Goal: Task Accomplishment & Management: Manage account settings

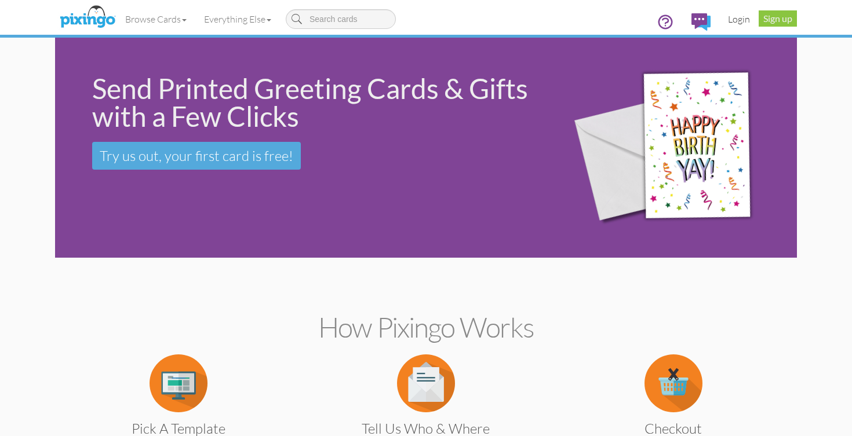
click at [734, 17] on link "Login" at bounding box center [738, 19] width 39 height 29
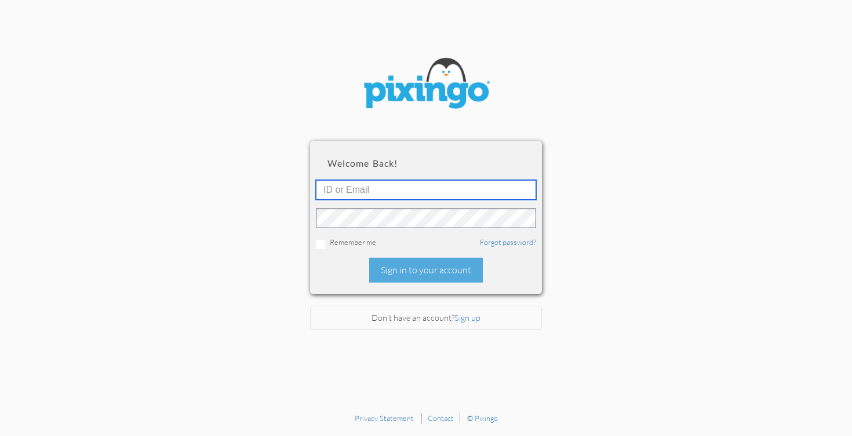
type input "[EMAIL_ADDRESS][DOMAIN_NAME]"
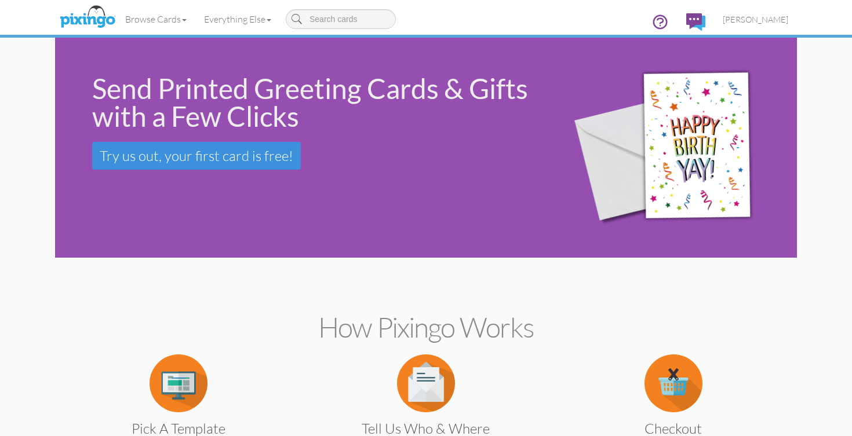
click at [230, 161] on span "Try us out, your first card is free!" at bounding box center [197, 155] width 194 height 17
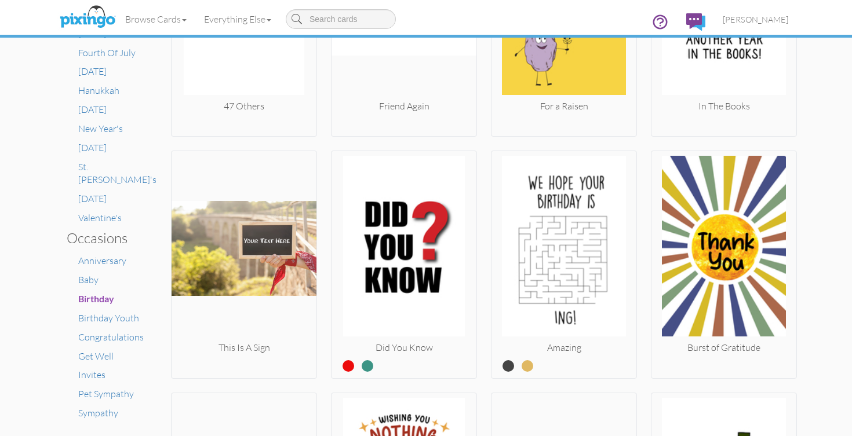
scroll to position [593, 0]
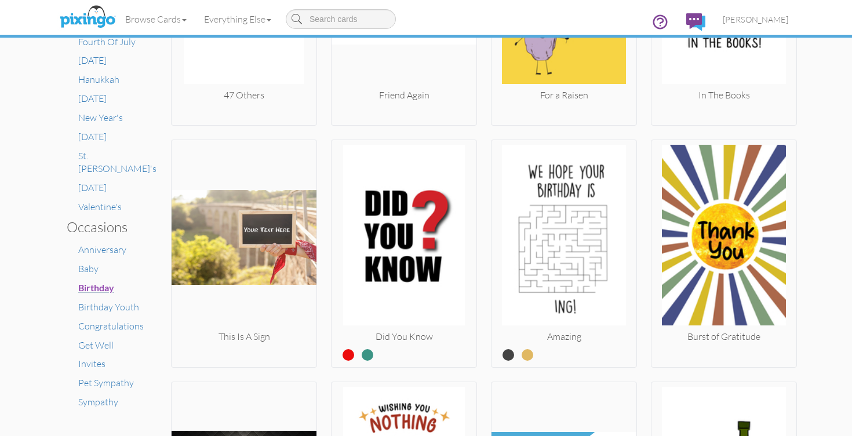
click at [91, 282] on span "Birthday" at bounding box center [96, 287] width 36 height 11
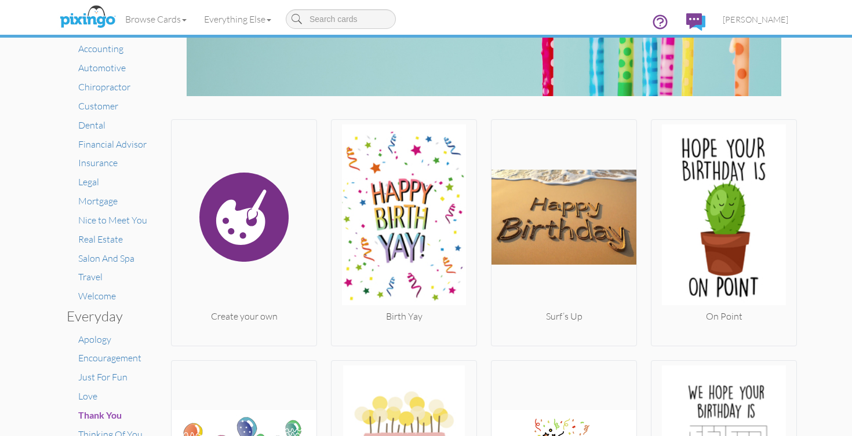
scroll to position [105, 0]
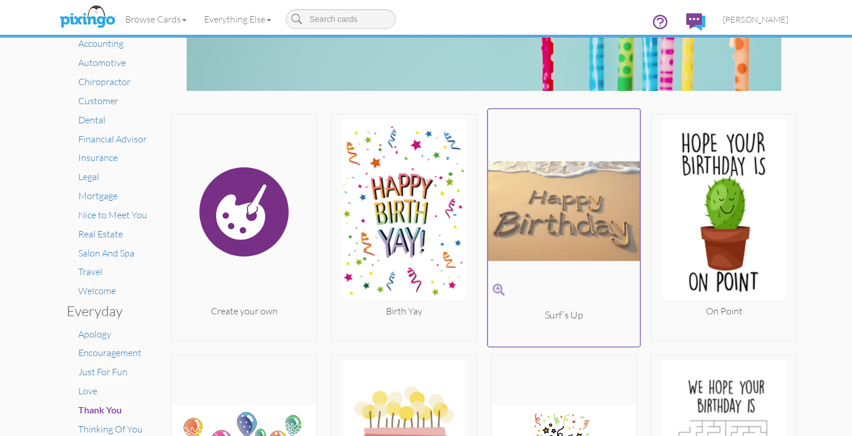
click at [602, 231] on img at bounding box center [564, 211] width 152 height 195
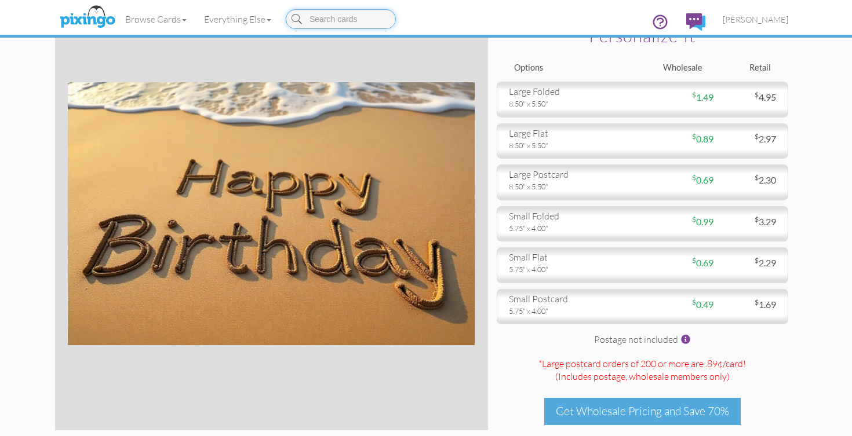
scroll to position [41, 0]
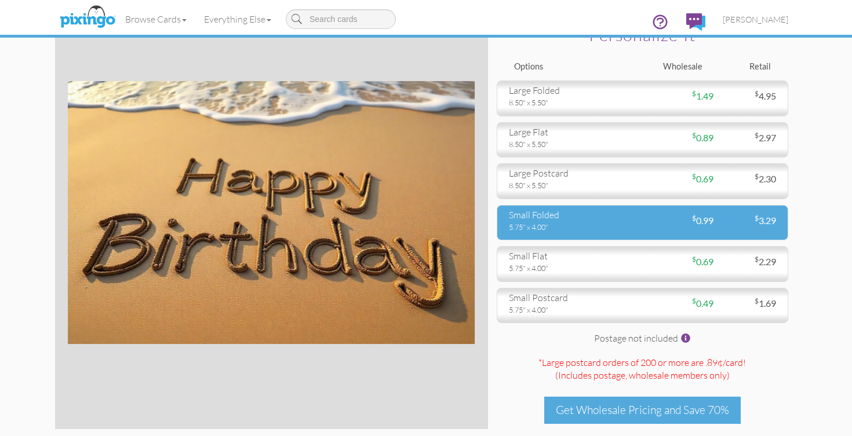
click at [628, 221] on div "small folded" at bounding box center [571, 215] width 125 height 13
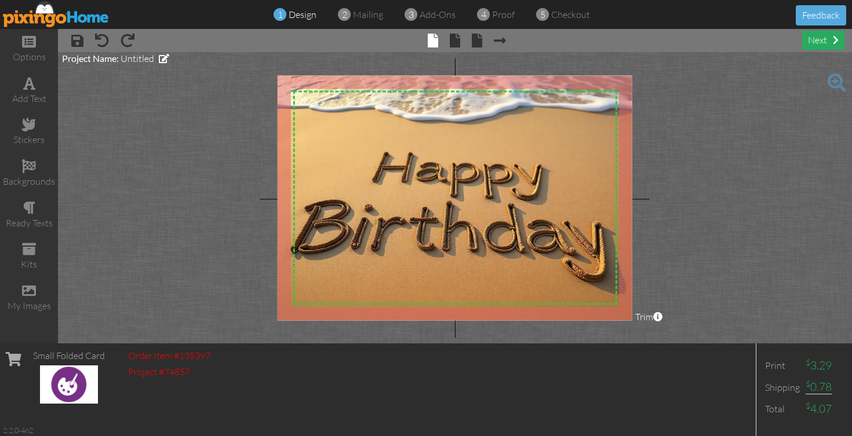
click at [820, 43] on div "next" at bounding box center [823, 40] width 42 height 19
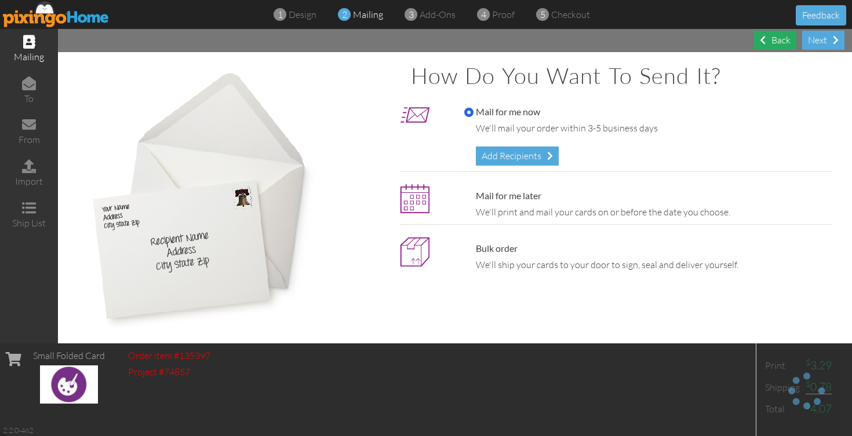
click at [767, 41] on div "Back" at bounding box center [775, 40] width 42 height 19
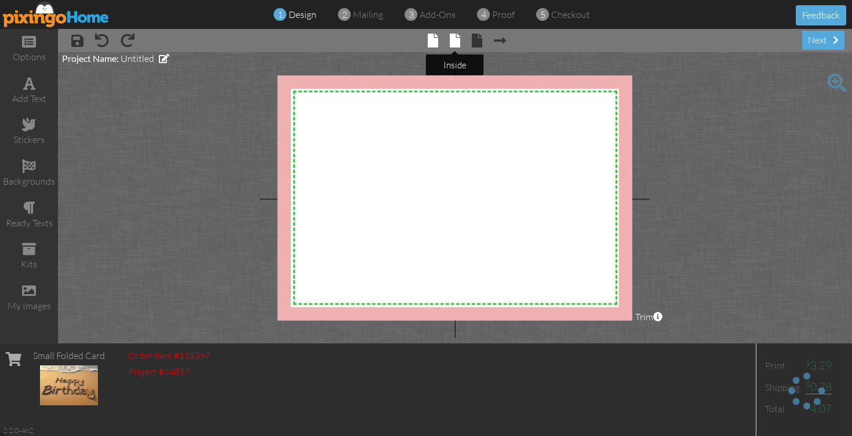
click at [453, 40] on span at bounding box center [455, 41] width 10 height 14
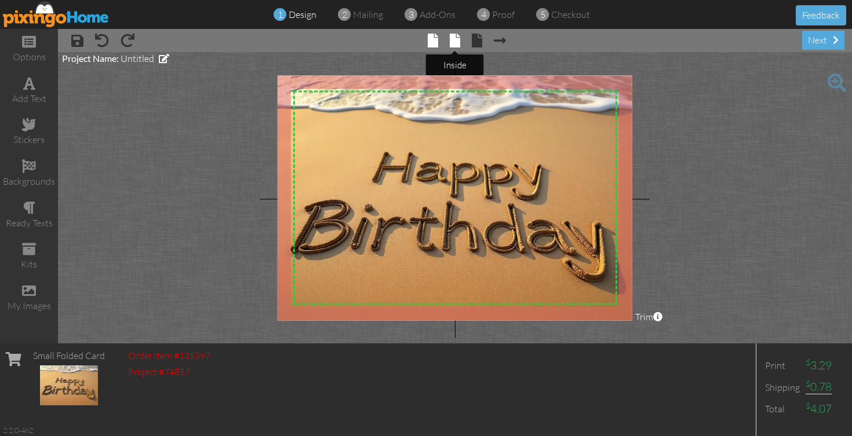
click at [457, 44] on span at bounding box center [455, 41] width 10 height 14
click at [455, 39] on span at bounding box center [455, 41] width 10 height 14
click at [505, 41] on span at bounding box center [500, 41] width 12 height 14
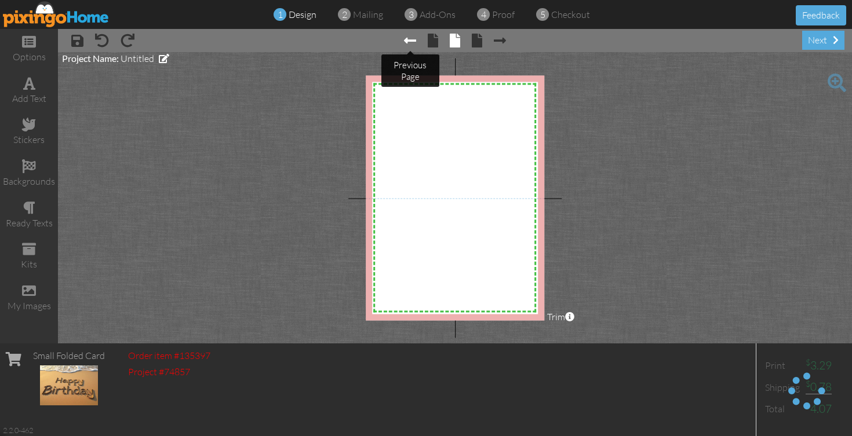
click at [414, 41] on span at bounding box center [410, 41] width 12 height 14
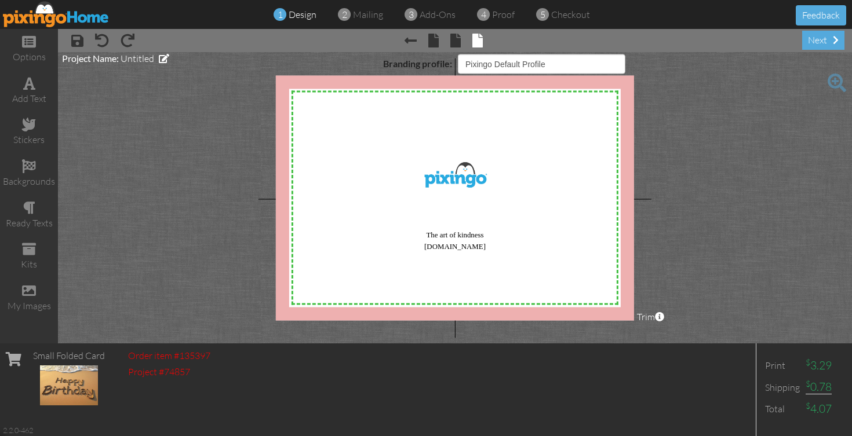
select select "object:2112"
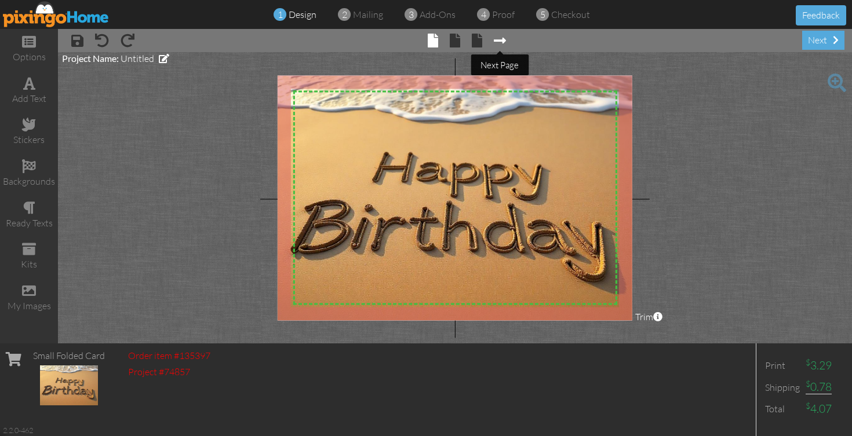
click at [497, 40] on span at bounding box center [500, 41] width 12 height 14
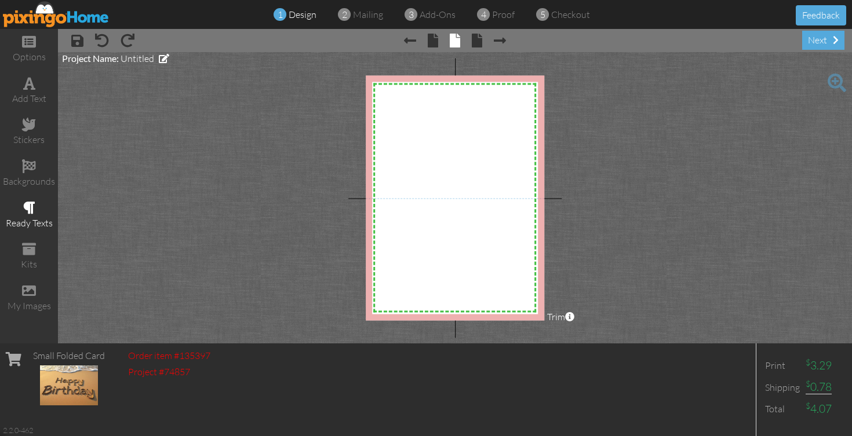
click at [36, 205] on div "ready texts" at bounding box center [29, 215] width 58 height 41
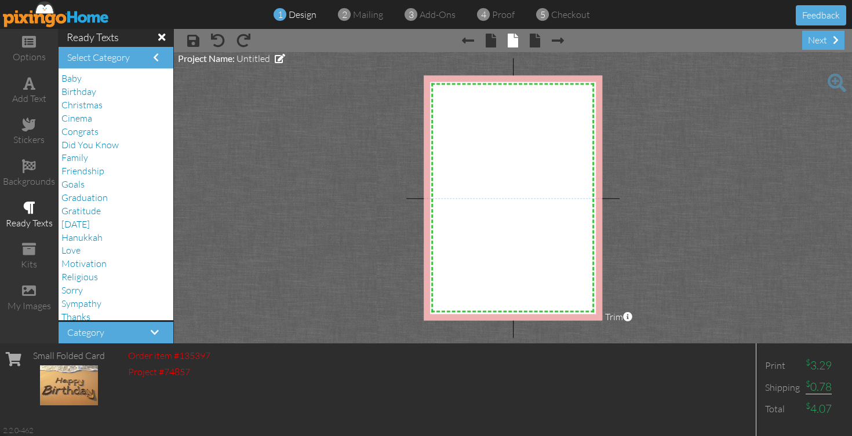
click at [152, 59] on h4 "Select Category" at bounding box center [115, 58] width 97 height 10
click at [85, 90] on span "Birthday" at bounding box center [78, 92] width 35 height 12
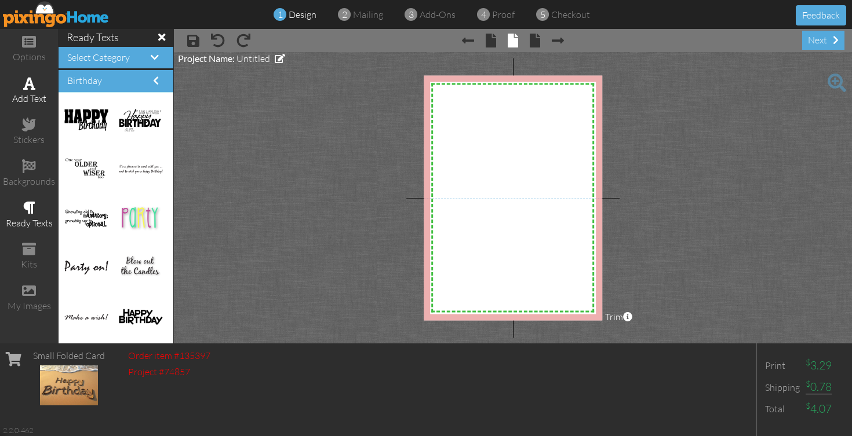
click at [32, 89] on div "add text" at bounding box center [29, 91] width 58 height 41
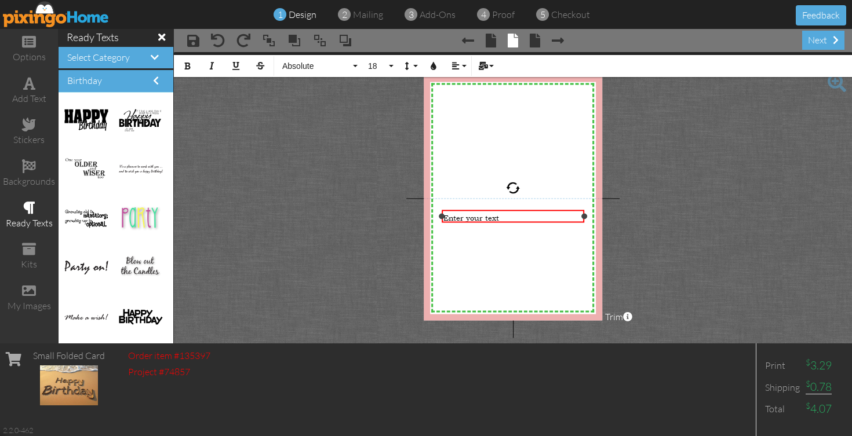
click at [453, 217] on span "Enter your text" at bounding box center [471, 217] width 56 height 10
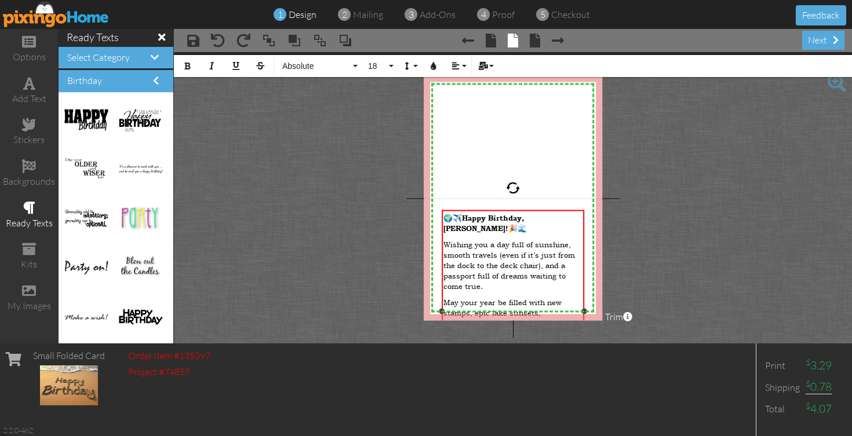
scroll to position [4070, 2]
click at [527, 223] on span "🎉🌊" at bounding box center [517, 228] width 19 height 10
click at [462, 219] on span "🌍✈️" at bounding box center [452, 217] width 19 height 10
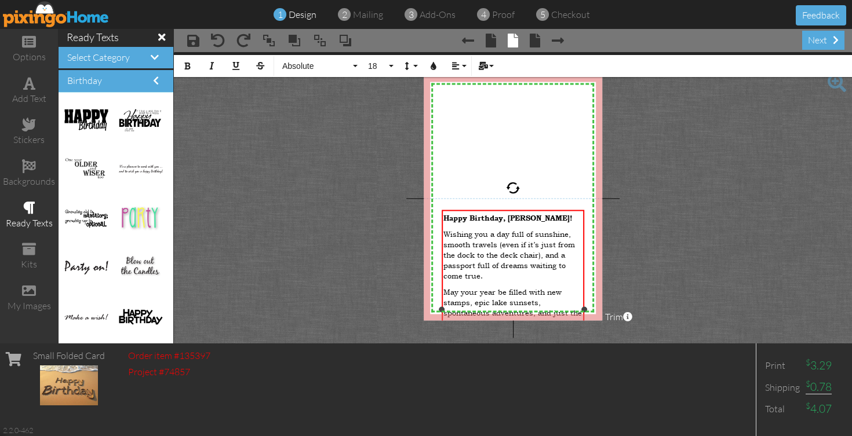
click at [447, 219] on span "Happy Birthday, [PERSON_NAME]!" at bounding box center [507, 217] width 129 height 9
click at [443, 214] on div "​ Happy Birthday, [PERSON_NAME]! Wishing you a day full of sunshine, smooth tra…" at bounding box center [513, 323] width 143 height 227
click at [445, 215] on span "Happy Birthday, [PERSON_NAME]!" at bounding box center [507, 217] width 129 height 9
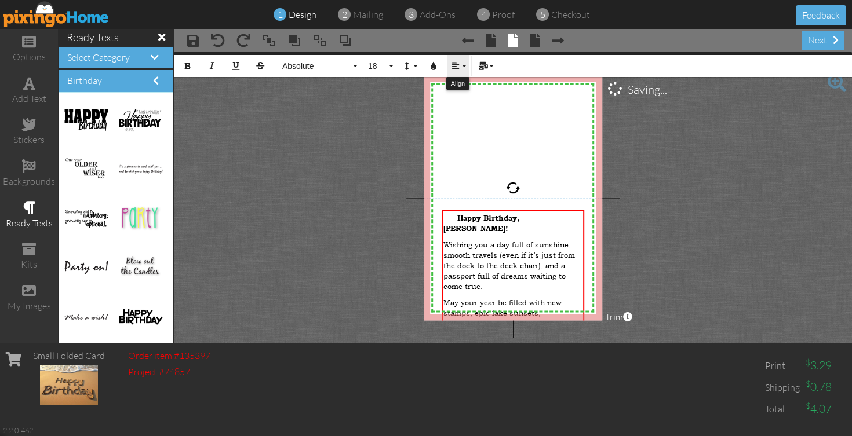
click at [461, 68] on button "Align" at bounding box center [458, 66] width 22 height 22
click at [464, 111] on icon at bounding box center [465, 108] width 8 height 9
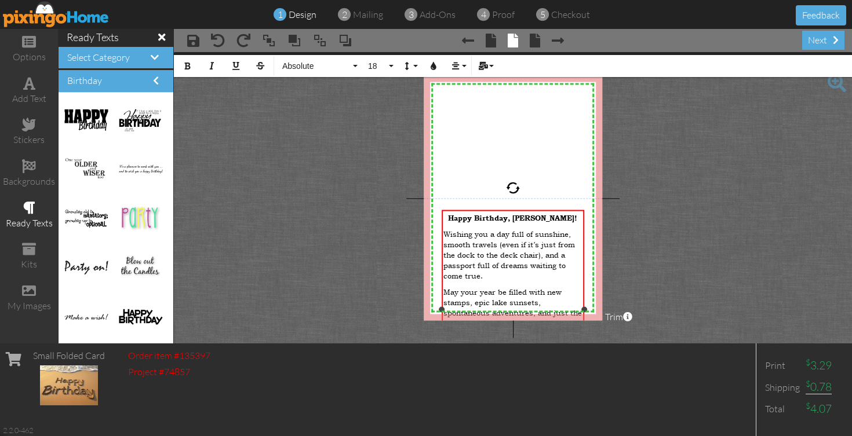
scroll to position [4027, 2]
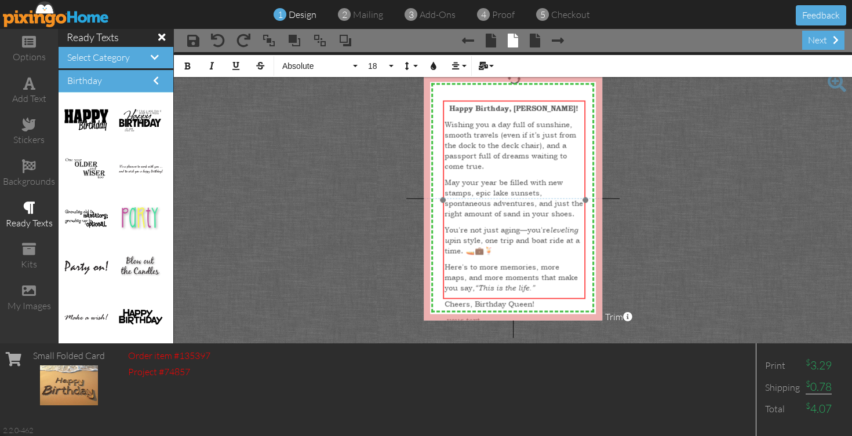
drag, startPoint x: 529, startPoint y: 209, endPoint x: 530, endPoint y: 100, distance: 109.0
click at [530, 100] on div at bounding box center [514, 200] width 148 height 205
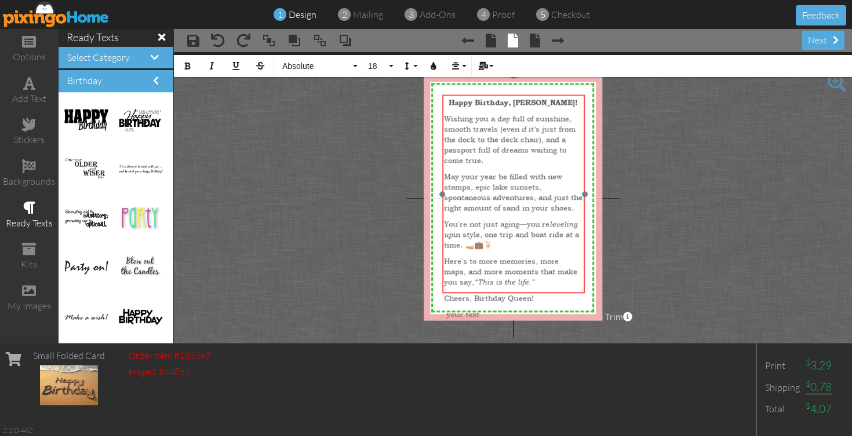
drag, startPoint x: 527, startPoint y: 100, endPoint x: 527, endPoint y: 94, distance: 5.8
click at [527, 94] on div at bounding box center [513, 194] width 148 height 205
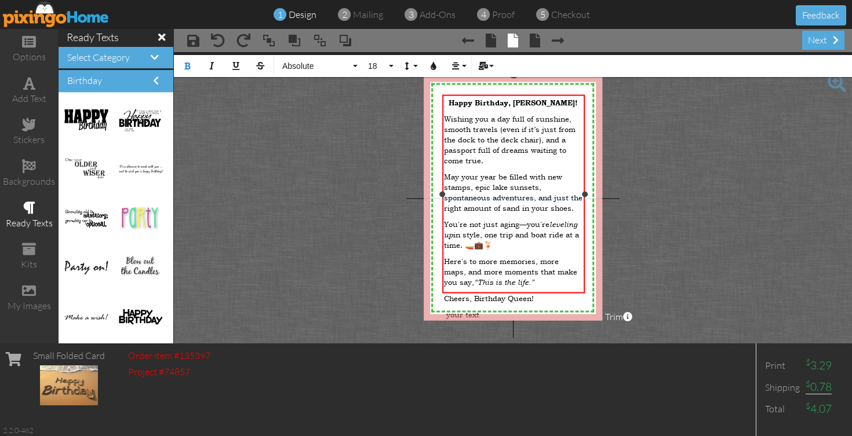
click at [496, 230] on p "You're not just aging—you're leveling up in style, one trip and boat ride at a …" at bounding box center [513, 234] width 139 height 31
click at [494, 309] on div "​ your text" at bounding box center [513, 314] width 139 height 10
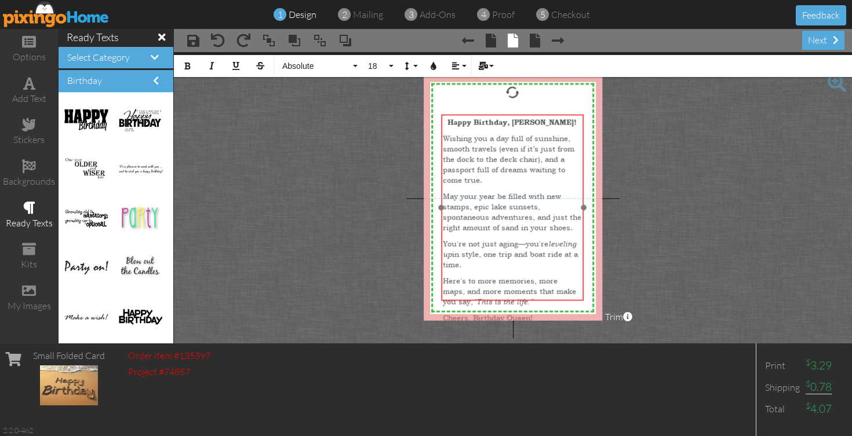
drag, startPoint x: 543, startPoint y: 96, endPoint x: 542, endPoint y: 116, distance: 19.7
click at [542, 116] on div "Happy Birthday, [PERSON_NAME]! Wishing you a day full of sunshine, smooth trave…" at bounding box center [512, 223] width 143 height 216
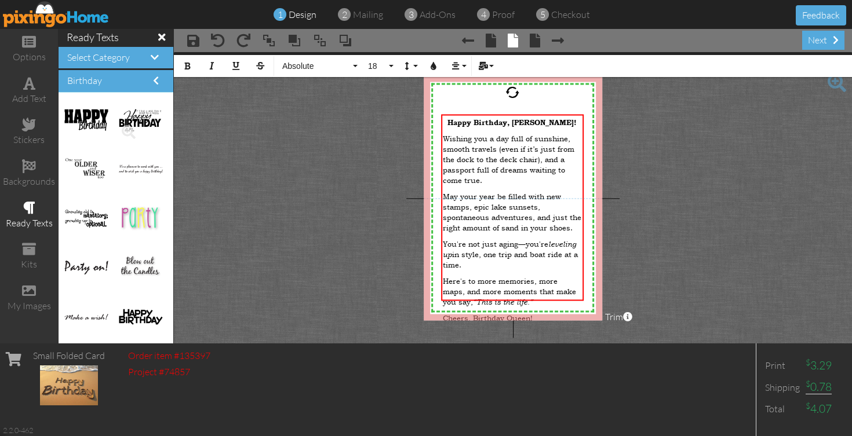
click at [148, 123] on img at bounding box center [140, 120] width 43 height 25
click at [129, 130] on span at bounding box center [129, 132] width 20 height 20
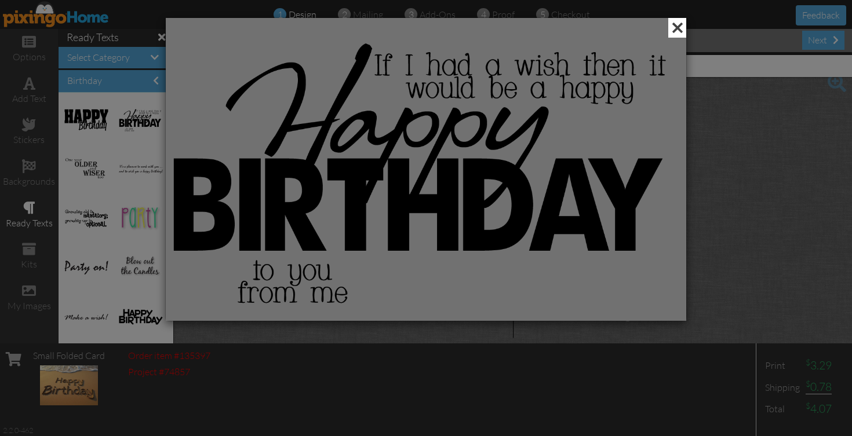
click at [681, 31] on span at bounding box center [677, 28] width 18 height 20
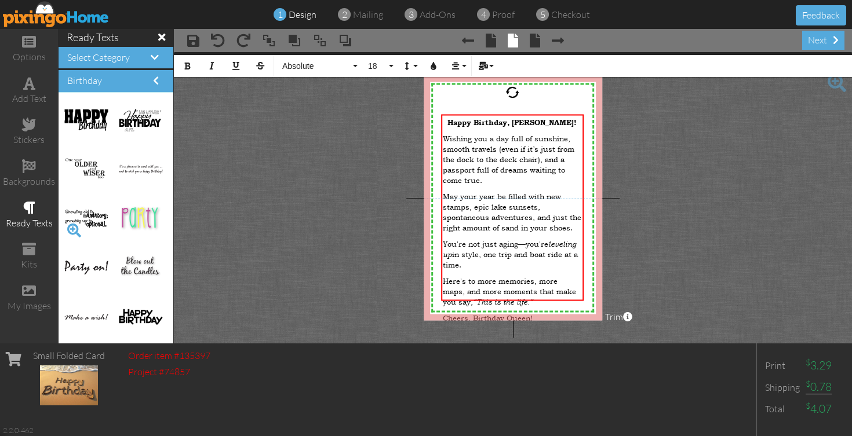
click at [71, 229] on span at bounding box center [74, 231] width 20 height 20
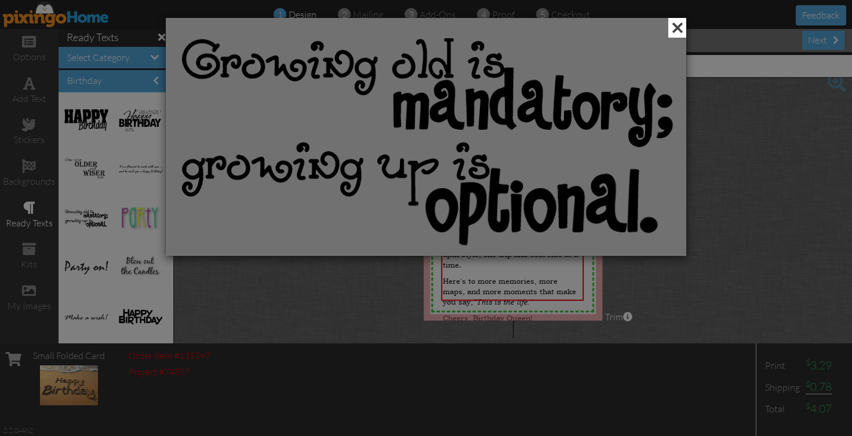
click at [682, 29] on span at bounding box center [677, 28] width 18 height 20
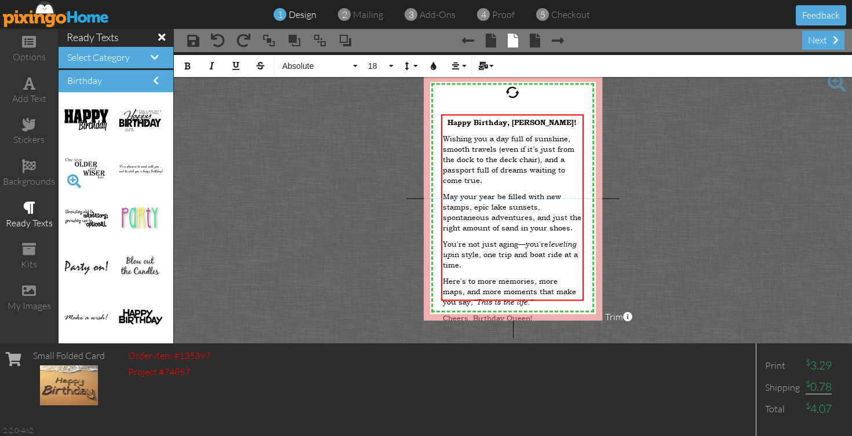
click at [75, 179] on span at bounding box center [74, 182] width 20 height 20
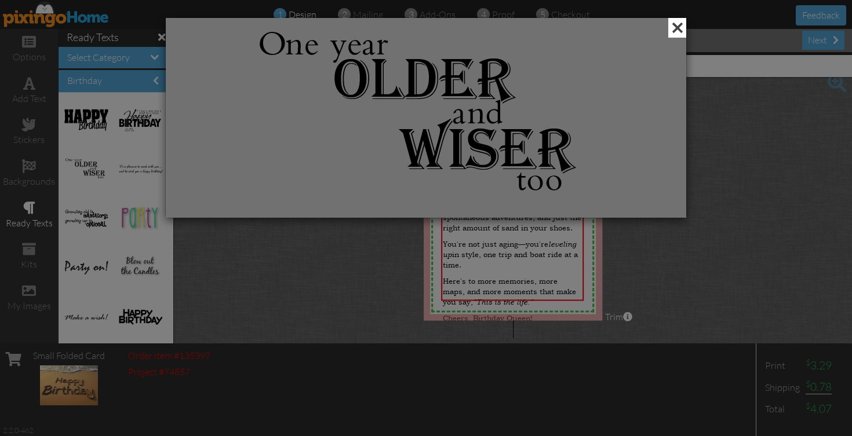
click at [682, 29] on span at bounding box center [677, 28] width 18 height 20
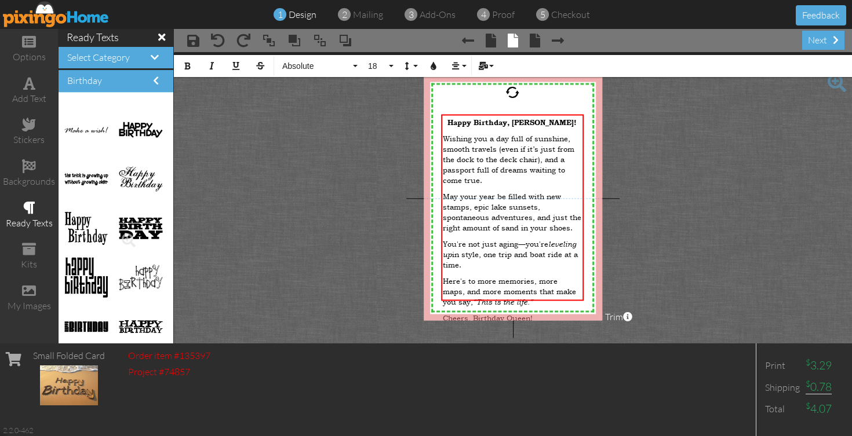
scroll to position [188, 0]
click at [71, 186] on span at bounding box center [74, 190] width 20 height 20
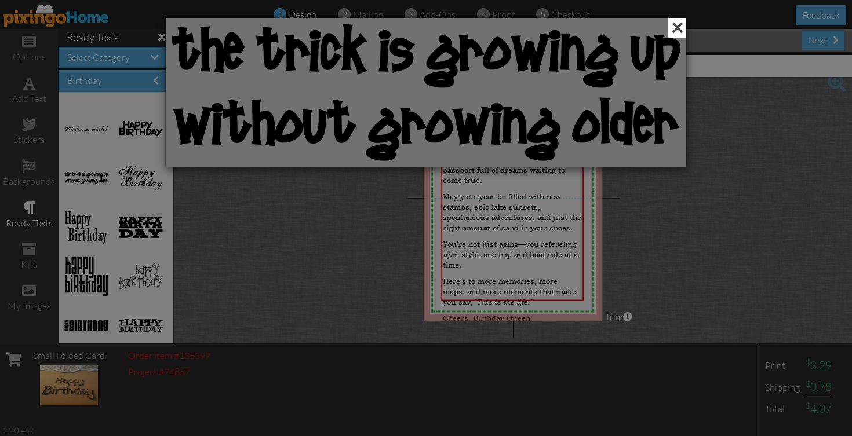
click at [673, 24] on span at bounding box center [677, 28] width 18 height 20
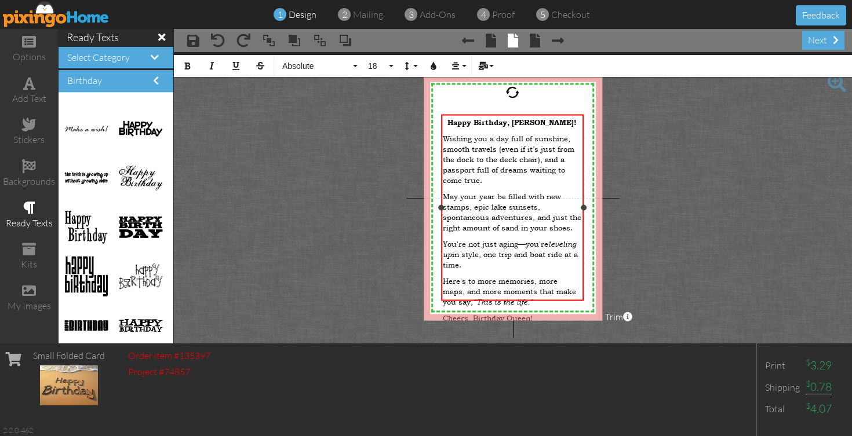
click at [529, 276] on p "Here's to more memories, more maps, and more moments that make you say, “This i…" at bounding box center [512, 290] width 139 height 31
drag, startPoint x: 534, startPoint y: 289, endPoint x: 445, endPoint y: 135, distance: 178.5
click at [445, 135] on div "Happy Birthday, [PERSON_NAME]! Wishing you a day full of sunshine, smooth trave…" at bounding box center [512, 223] width 139 height 212
click at [460, 66] on button "Align" at bounding box center [458, 66] width 22 height 22
click at [465, 110] on icon at bounding box center [465, 108] width 8 height 9
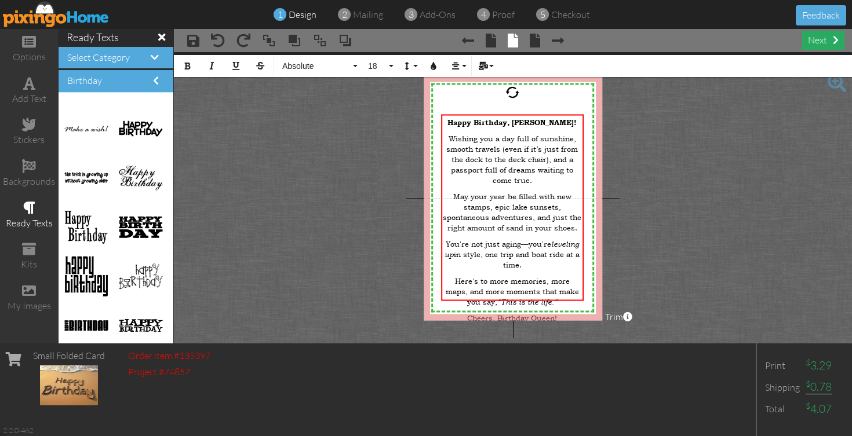
click at [815, 43] on div "next" at bounding box center [823, 40] width 42 height 19
click at [556, 42] on span at bounding box center [558, 41] width 12 height 14
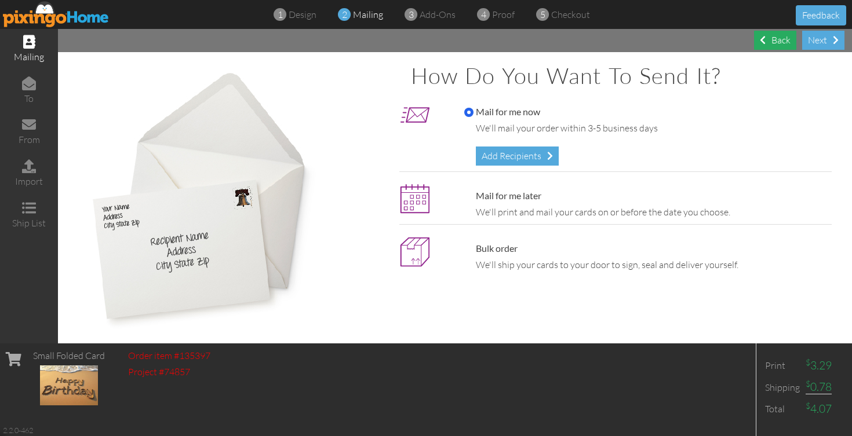
click at [763, 39] on span at bounding box center [763, 39] width 6 height 9
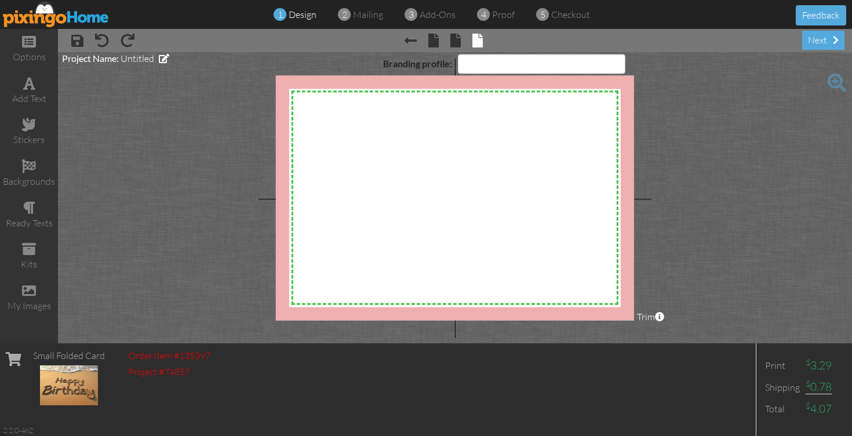
select select "object:2464"
click at [456, 177] on div "X X X X X X X X X X X X X X X X X X X X X X X X X X X X X X X X X X X X X X X X…" at bounding box center [455, 197] width 358 height 245
click at [472, 236] on div "X X X X X X X X X X X X X X X X X X X X X X X X X X X X X X X X X X X X X X X X…" at bounding box center [455, 197] width 358 height 245
drag, startPoint x: 455, startPoint y: 248, endPoint x: 455, endPoint y: 230, distance: 18.0
click at [455, 230] on div "X X X X X X X X X X X X X X X X X X X X X X X X X X X X X X X X X X X X X X X X…" at bounding box center [455, 197] width 358 height 245
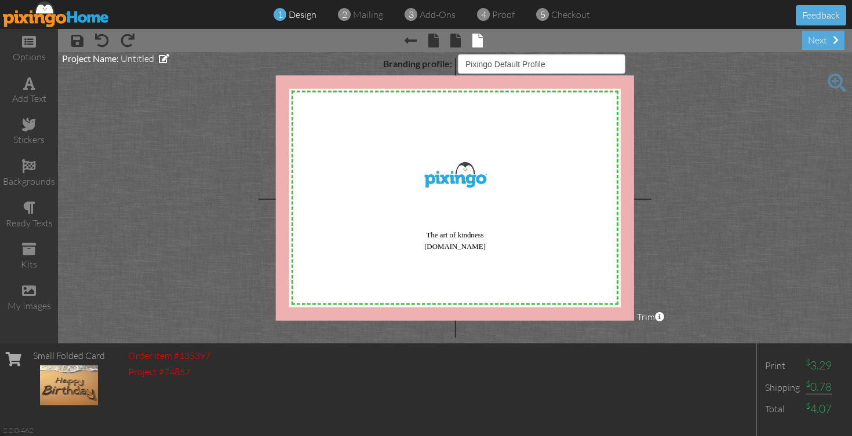
click at [455, 230] on div "X X X X X X X X X X X X X X X X X X X X X X X X X X X X X X X X X X X X X X X X…" at bounding box center [455, 197] width 358 height 245
click at [39, 246] on div "kits" at bounding box center [29, 256] width 58 height 41
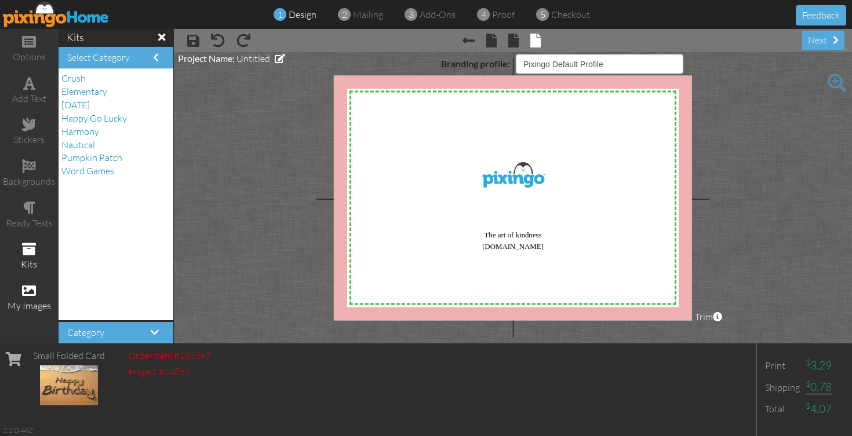
click at [39, 300] on div "my images" at bounding box center [29, 306] width 58 height 13
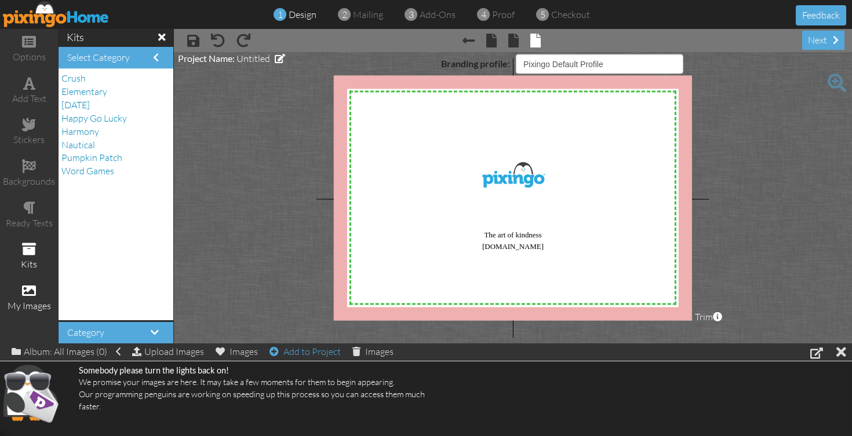
click at [301, 351] on div "Add to Project" at bounding box center [305, 352] width 71 height 16
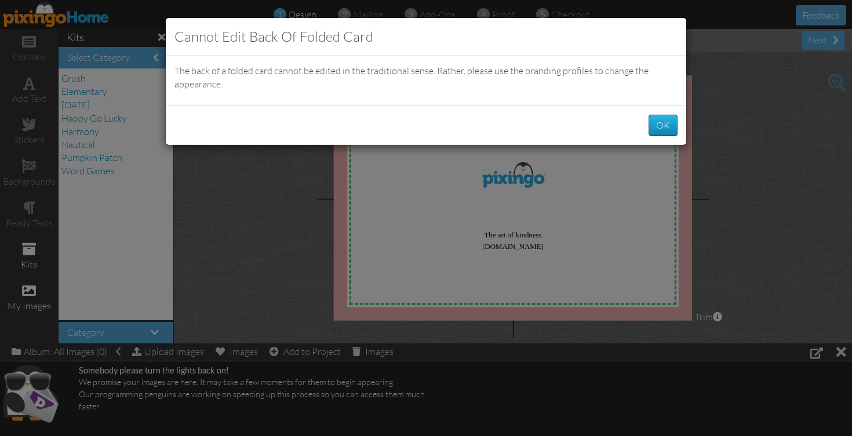
click at [652, 125] on button "OK" at bounding box center [663, 125] width 29 height 21
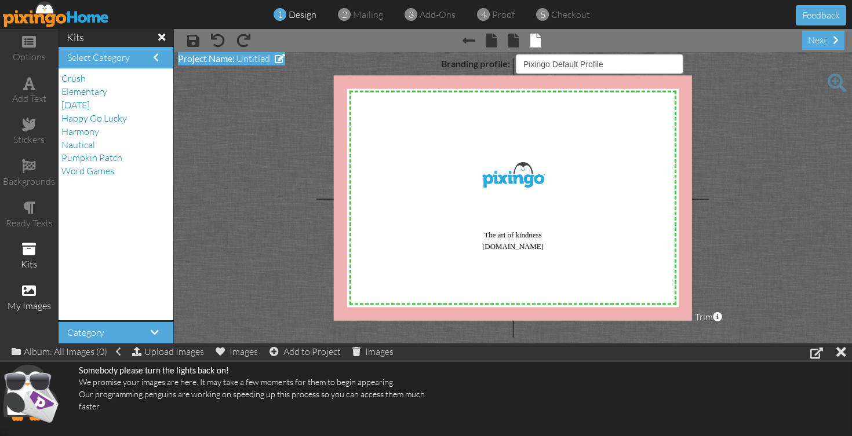
click at [282, 61] on span at bounding box center [280, 58] width 10 height 9
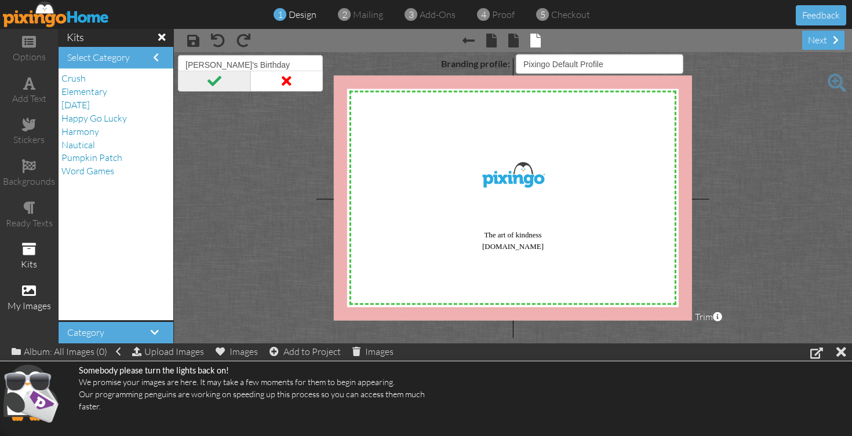
type input "[PERSON_NAME]'s Birthday"
click at [225, 90] on span at bounding box center [214, 81] width 72 height 21
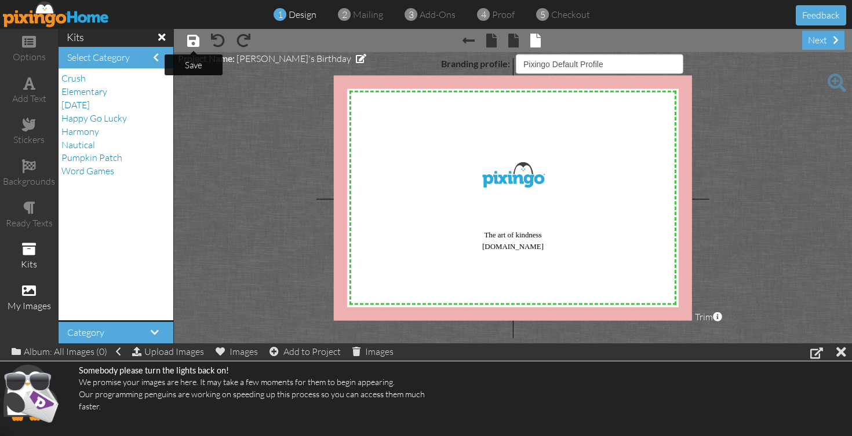
click at [197, 45] on span at bounding box center [193, 41] width 12 height 14
click at [36, 46] on div "options" at bounding box center [29, 49] width 58 height 41
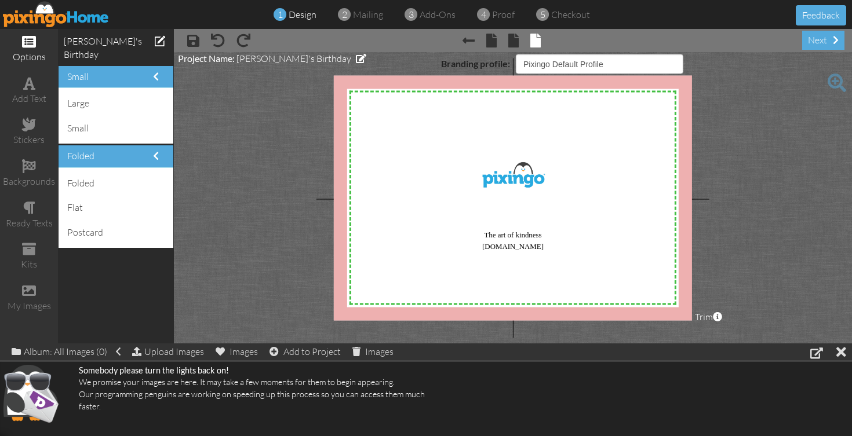
click at [35, 46] on span at bounding box center [29, 42] width 14 height 14
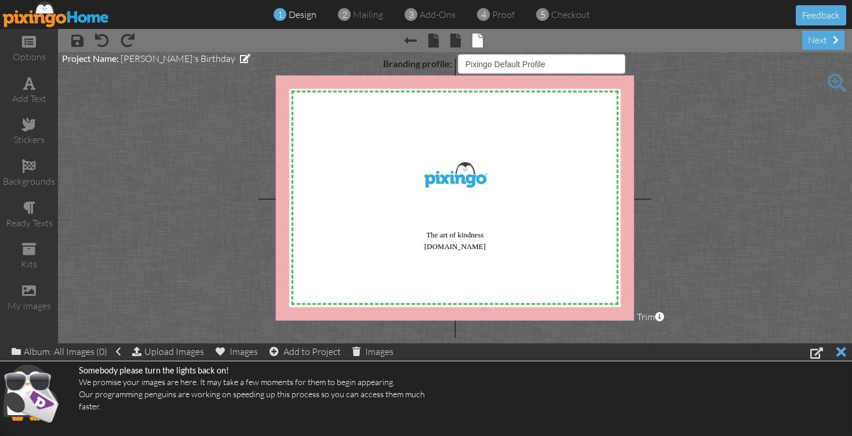
click at [843, 356] on div at bounding box center [841, 352] width 10 height 17
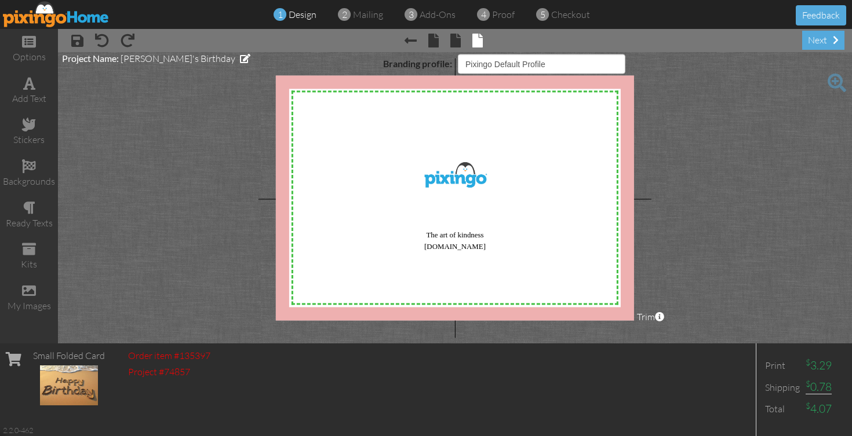
click at [41, 14] on img at bounding box center [56, 14] width 107 height 26
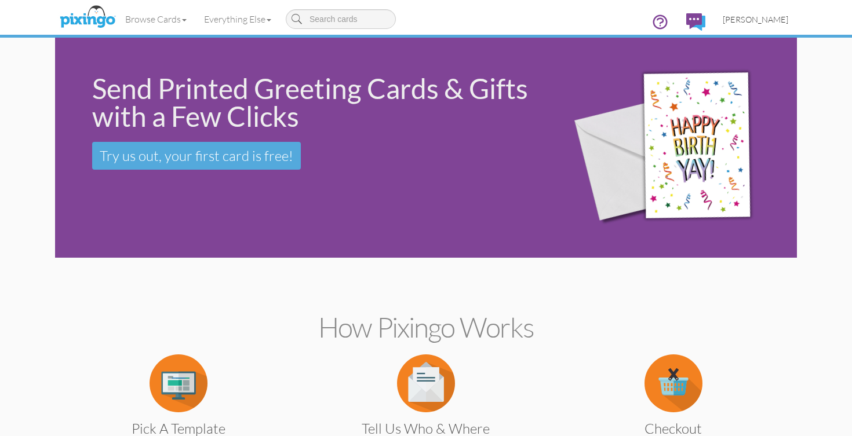
click at [753, 21] on span "[PERSON_NAME]" at bounding box center [755, 19] width 65 height 10
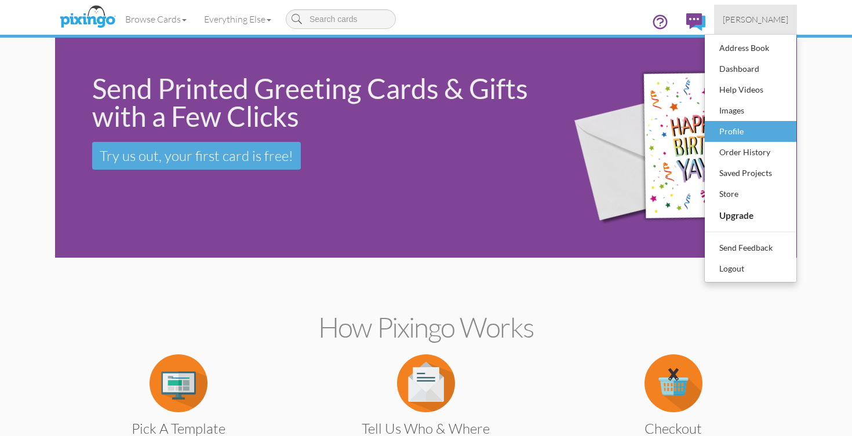
click at [743, 125] on div "Profile" at bounding box center [750, 131] width 68 height 17
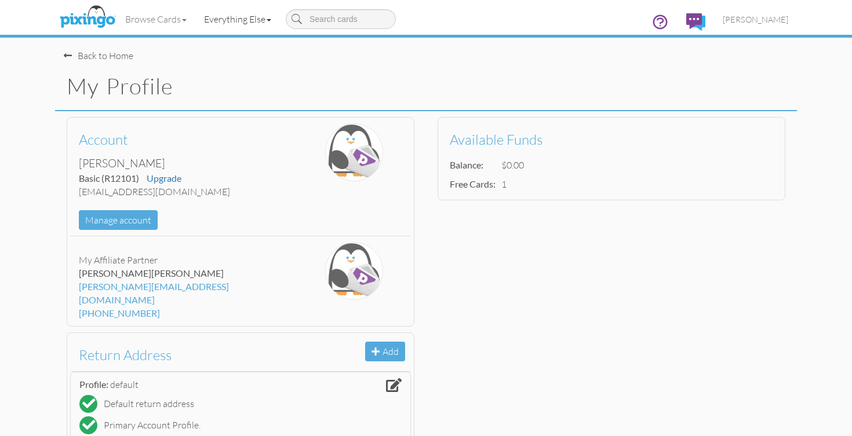
click at [275, 22] on link "Everything Else" at bounding box center [237, 19] width 85 height 29
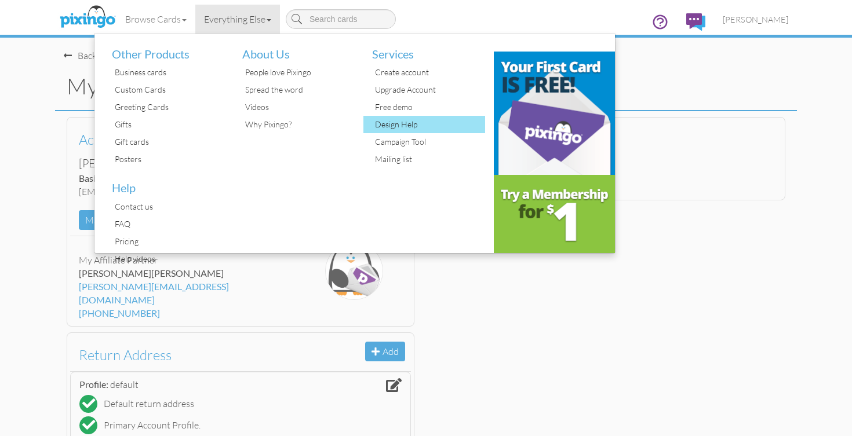
click at [414, 128] on div "Design Help" at bounding box center [428, 124] width 113 height 17
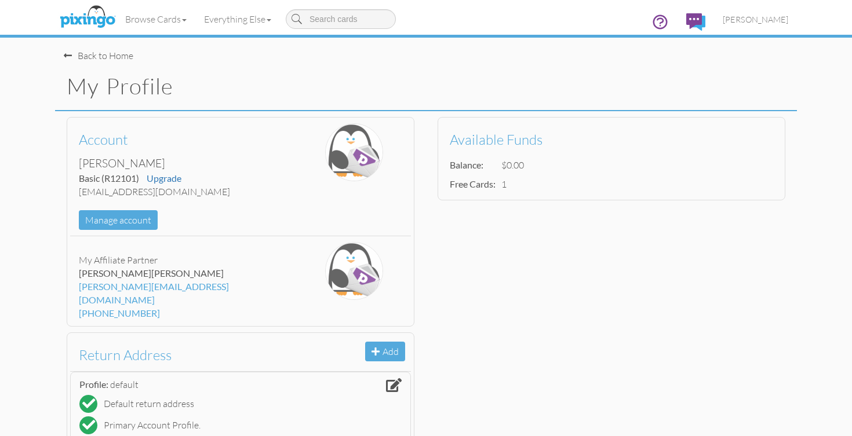
click at [117, 57] on div "Back to Home" at bounding box center [99, 55] width 70 height 13
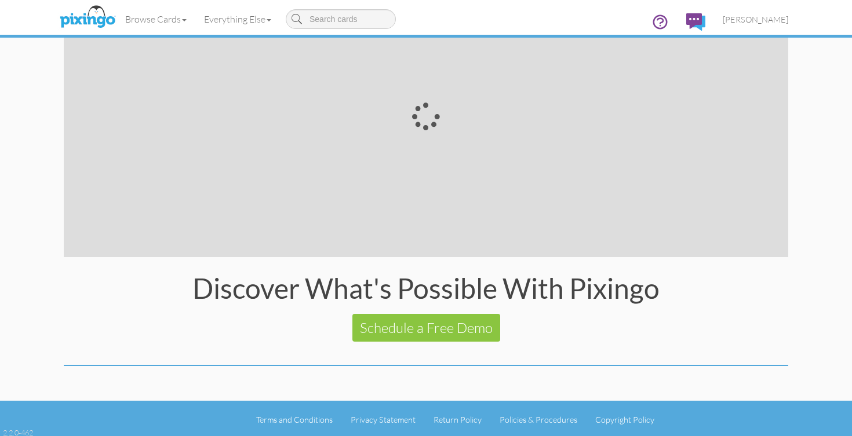
scroll to position [2126, 0]
type input "branding profile"
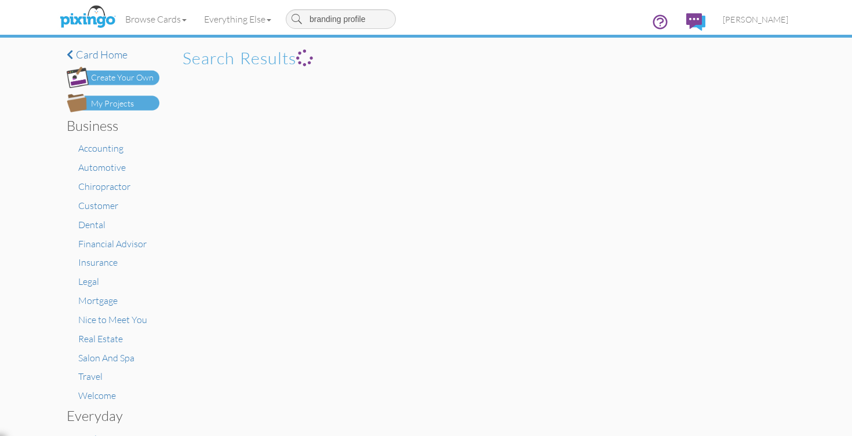
click at [134, 78] on div "Create Your Own" at bounding box center [122, 78] width 63 height 12
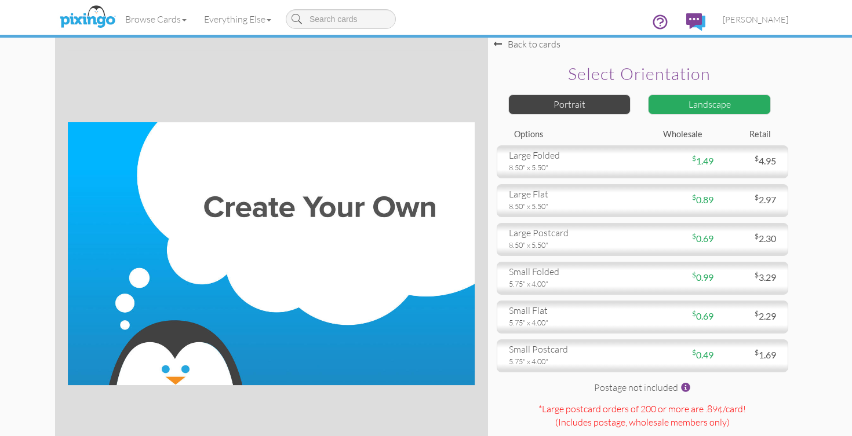
click at [510, 46] on div "Back to cards" at bounding box center [527, 44] width 67 height 13
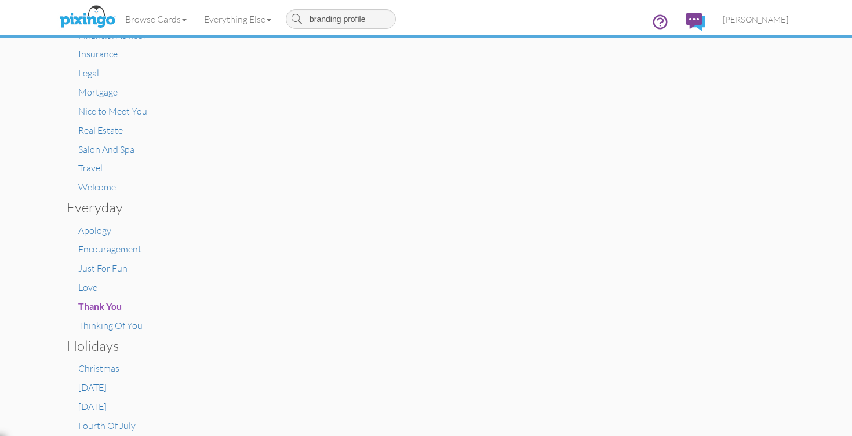
scroll to position [233, 0]
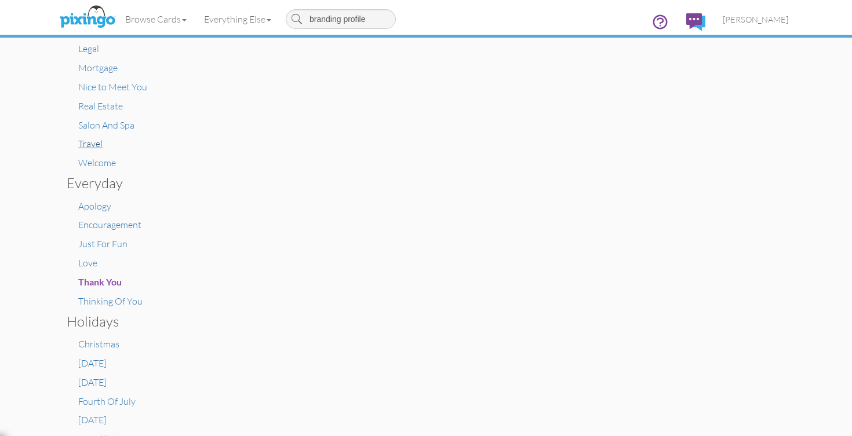
click at [97, 139] on span "Travel" at bounding box center [90, 144] width 24 height 12
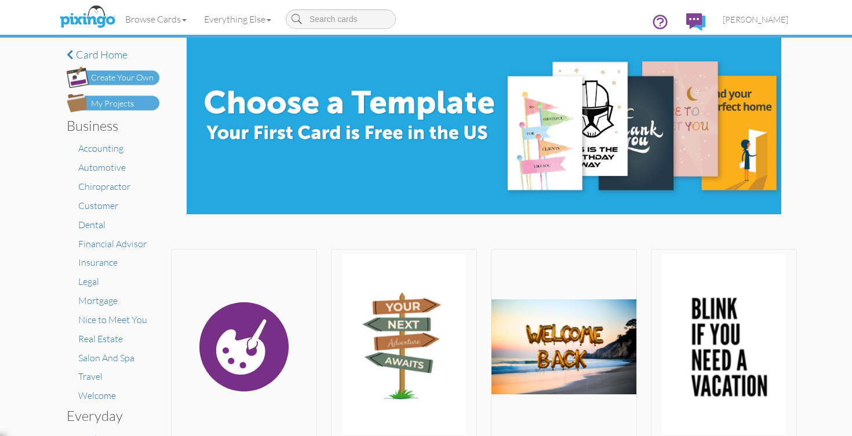
click at [319, 16] on input at bounding box center [341, 19] width 110 height 20
type input "branding profile"
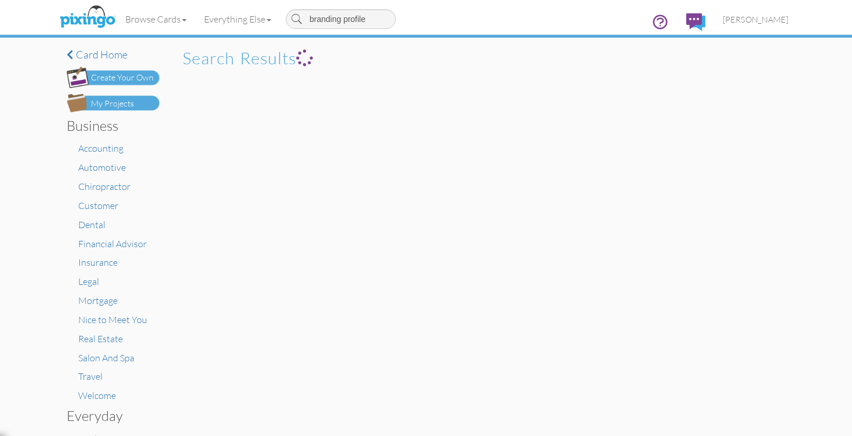
click at [667, 23] on icon at bounding box center [660, 21] width 13 height 13
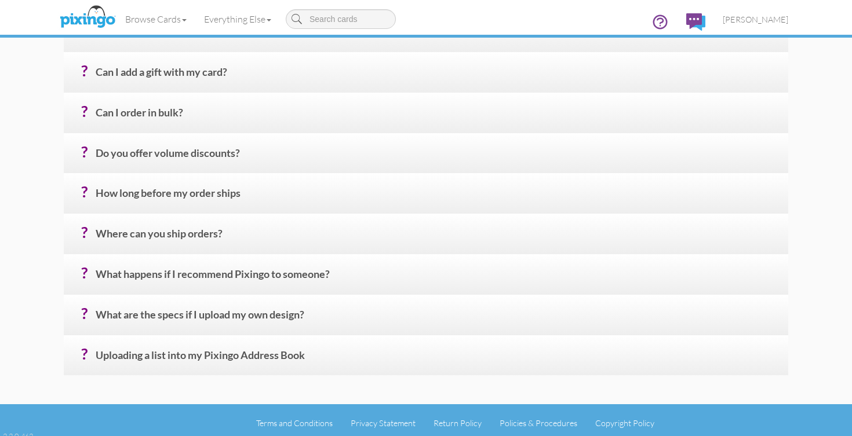
scroll to position [488, 0]
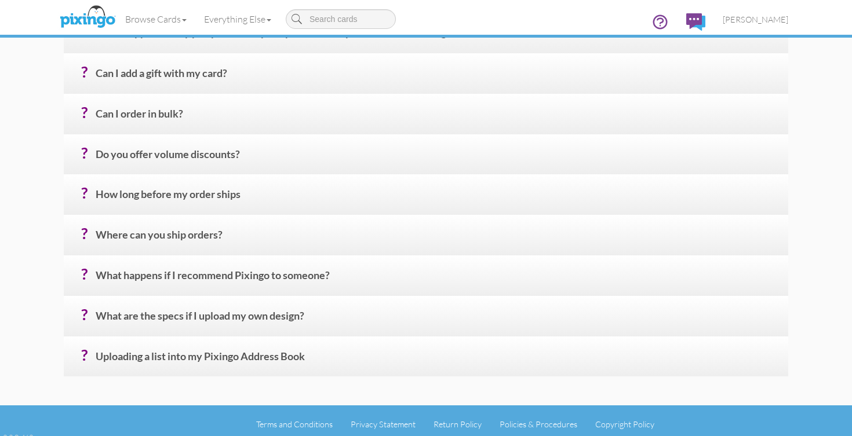
click at [164, 311] on h4 "? What are the specs if I upload my own design?" at bounding box center [438, 321] width 684 height 20
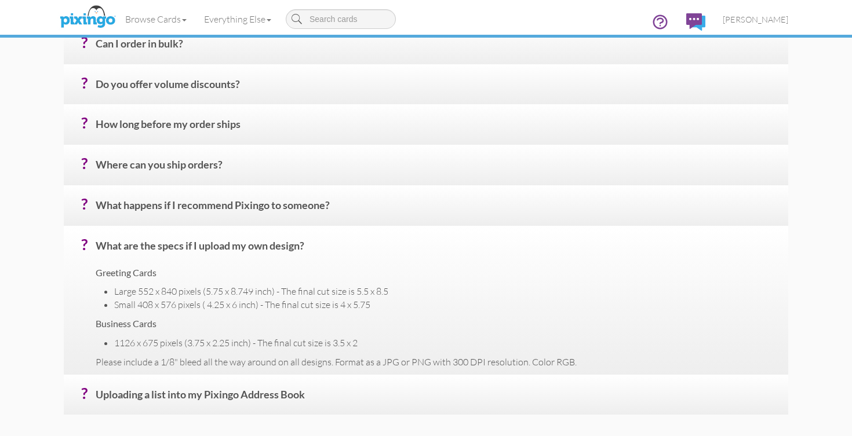
scroll to position [561, 0]
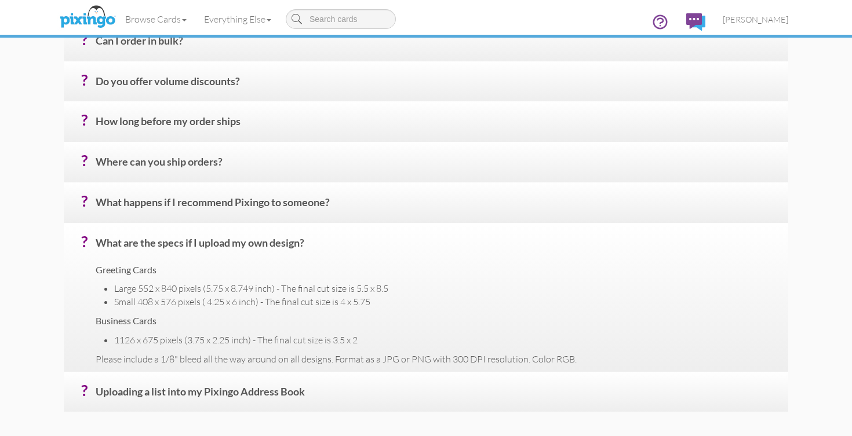
click at [122, 238] on h4 "? What are the specs if I upload my own design?" at bounding box center [438, 248] width 684 height 20
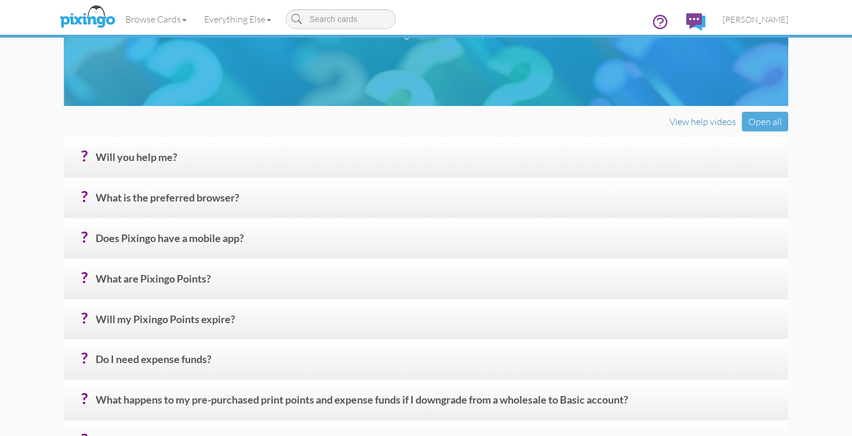
scroll to position [104, 0]
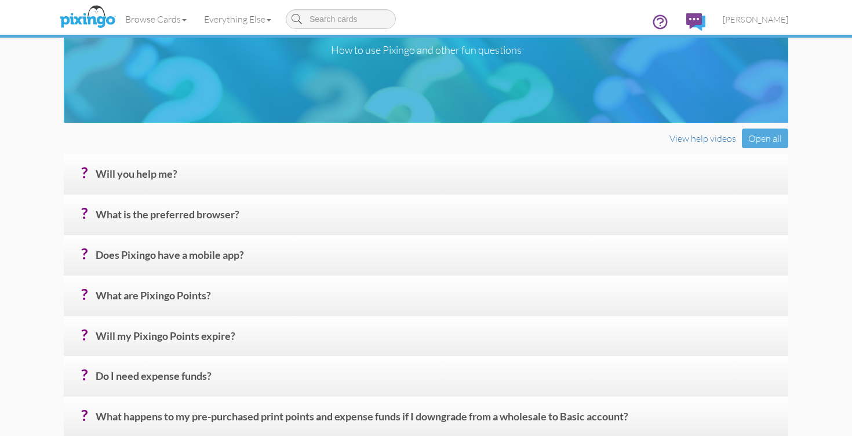
click at [145, 183] on h4 "? Will you help me?" at bounding box center [438, 179] width 684 height 20
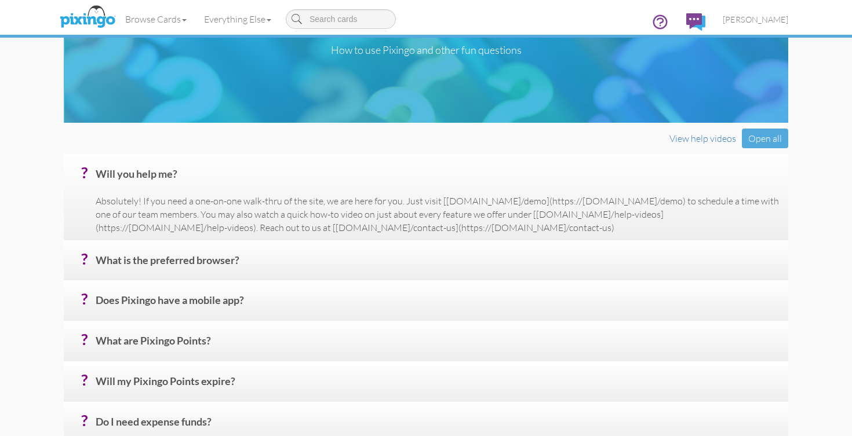
click at [144, 184] on h4 "? Will you help me?" at bounding box center [438, 179] width 684 height 20
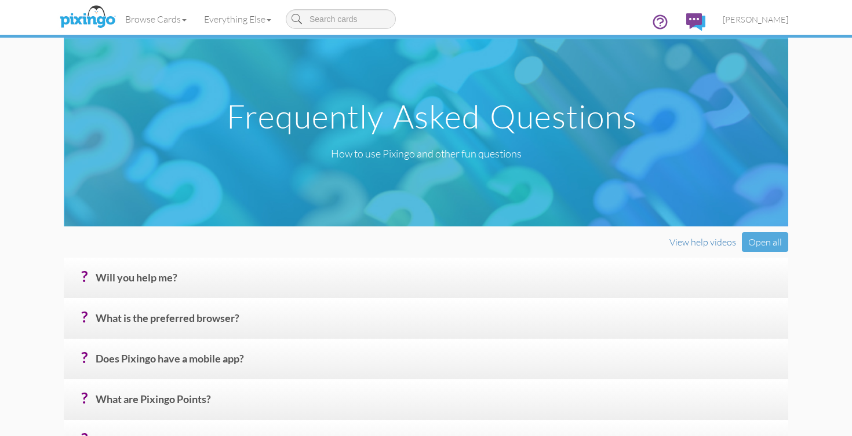
scroll to position [0, 0]
click at [175, 22] on link "Browse Cards" at bounding box center [156, 19] width 79 height 29
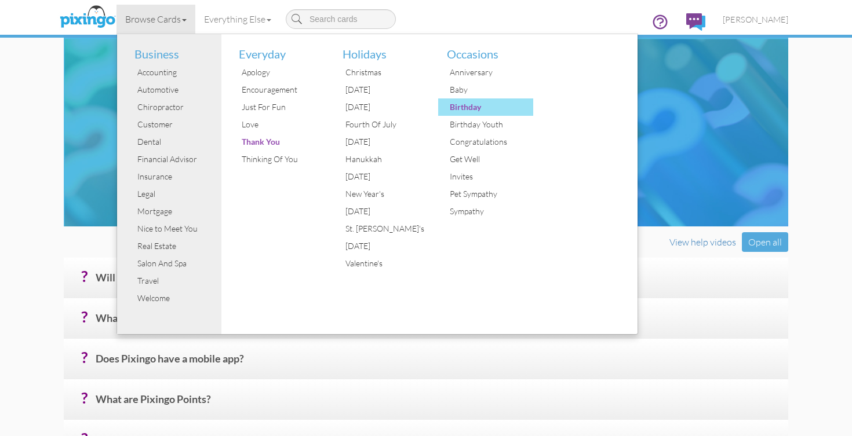
click at [467, 111] on div "Birthday" at bounding box center [490, 107] width 87 height 17
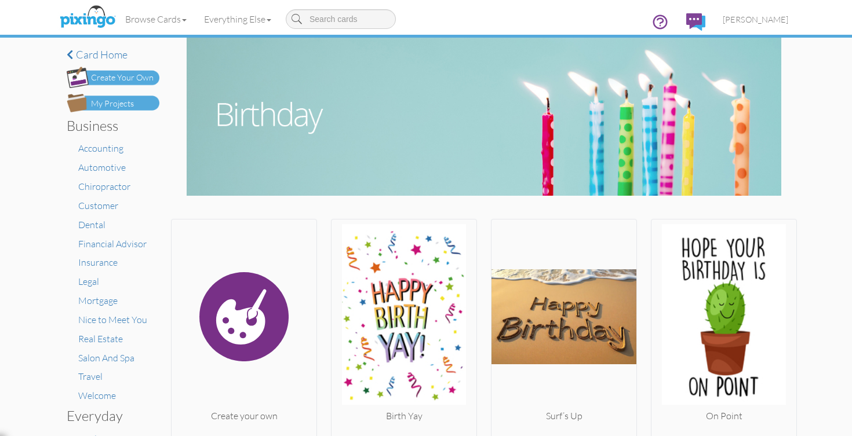
click at [137, 100] on img at bounding box center [113, 103] width 93 height 19
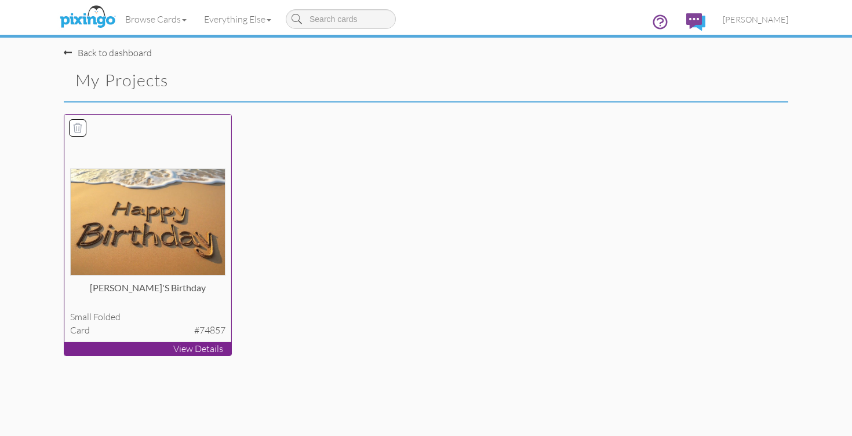
click at [197, 212] on img at bounding box center [148, 222] width 156 height 107
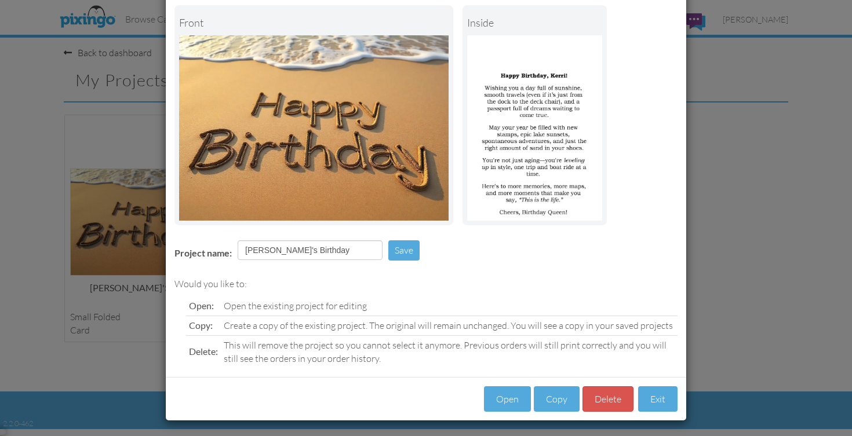
scroll to position [59, 0]
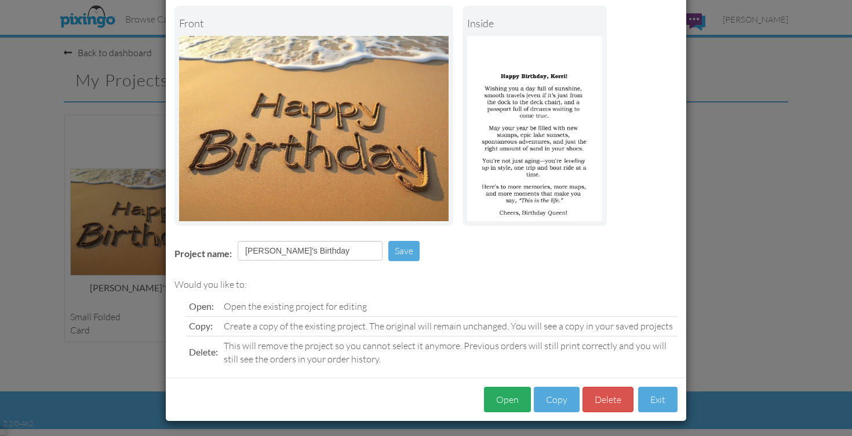
click at [512, 391] on button "Open" at bounding box center [507, 400] width 47 height 26
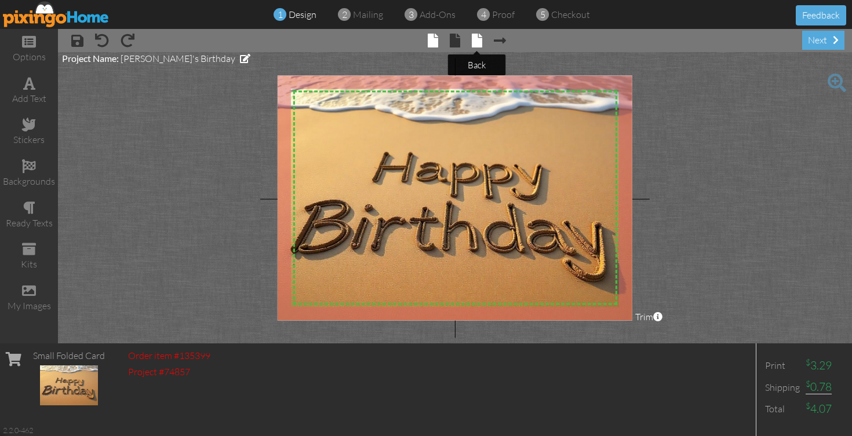
click at [480, 40] on span at bounding box center [477, 41] width 10 height 14
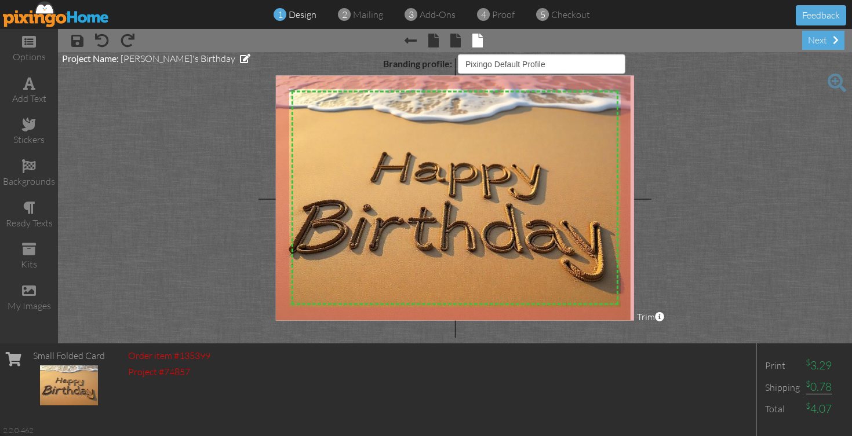
select select "object:5450"
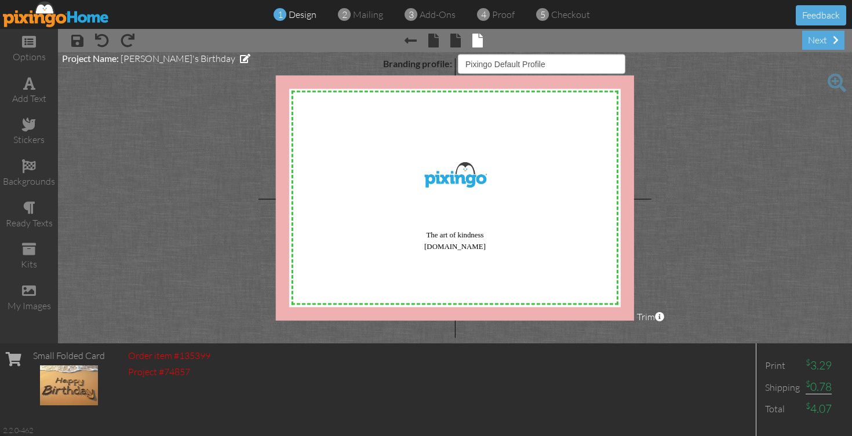
click at [90, 19] on img at bounding box center [56, 14] width 107 height 26
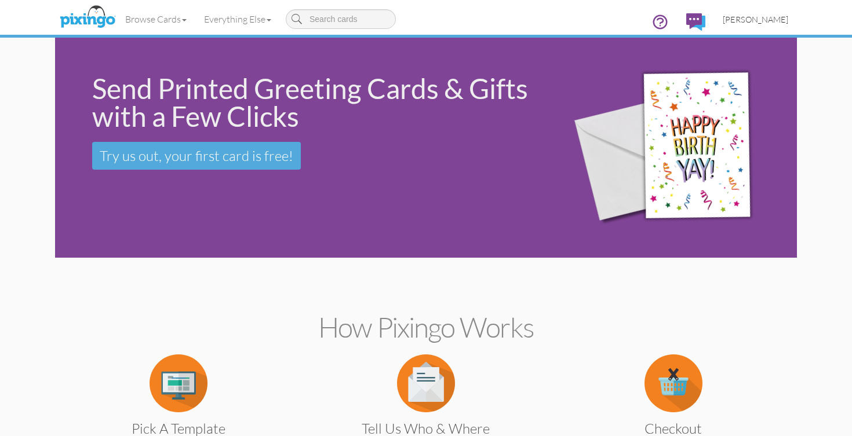
click at [778, 20] on span "[PERSON_NAME]" at bounding box center [755, 19] width 65 height 10
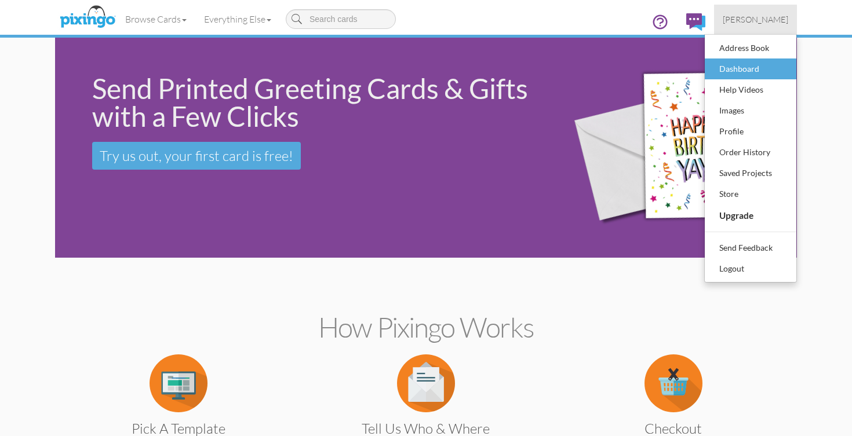
click at [759, 62] on div "Dashboard" at bounding box center [750, 68] width 68 height 17
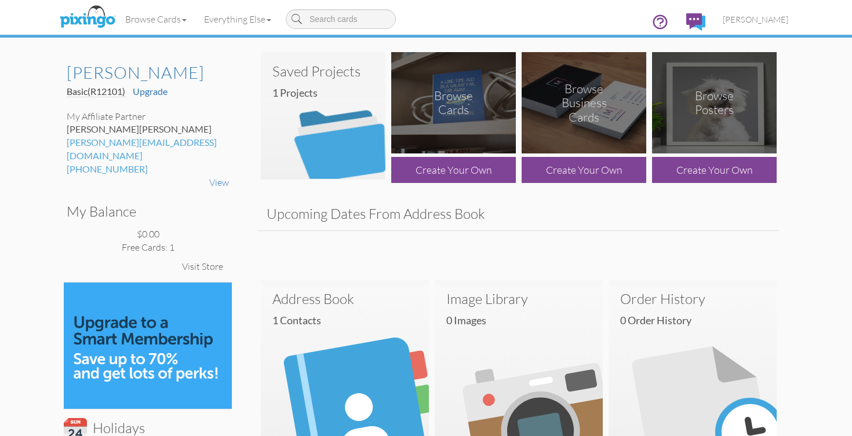
click at [471, 109] on div "Browse Cards" at bounding box center [454, 103] width 63 height 29
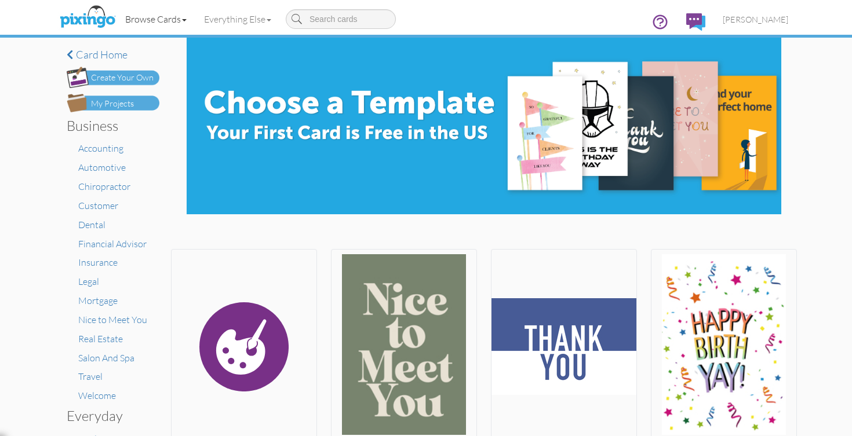
click at [179, 19] on link "Browse Cards" at bounding box center [156, 19] width 79 height 29
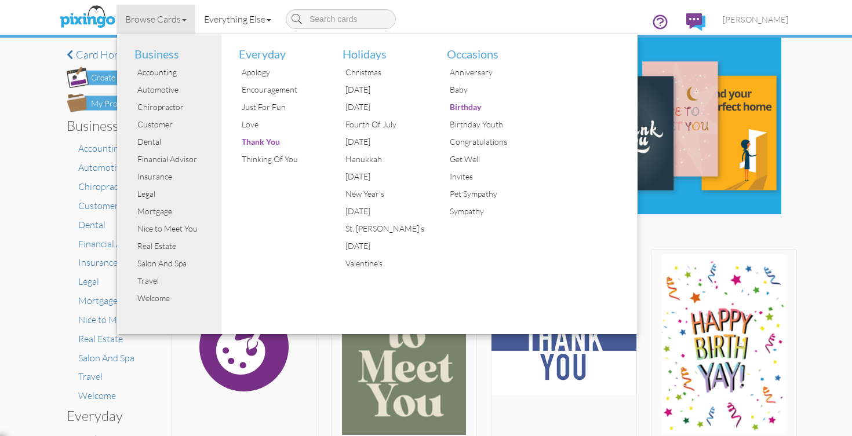
click at [267, 15] on link "Everything Else" at bounding box center [237, 19] width 85 height 29
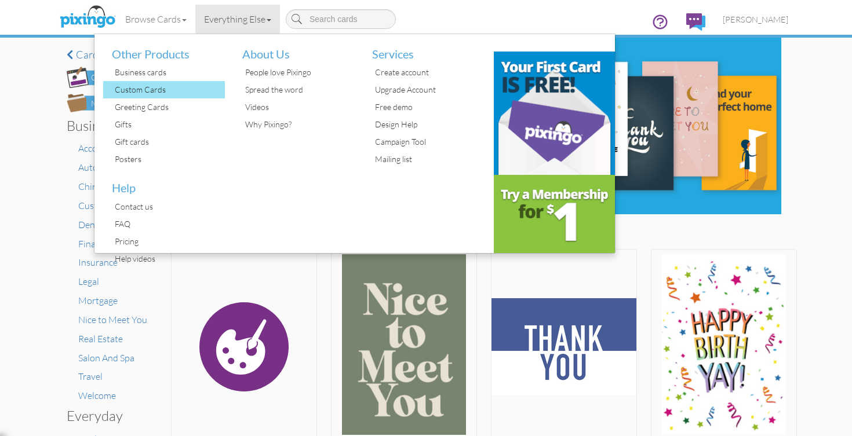
click at [157, 90] on div "Custom Cards" at bounding box center [168, 89] width 113 height 17
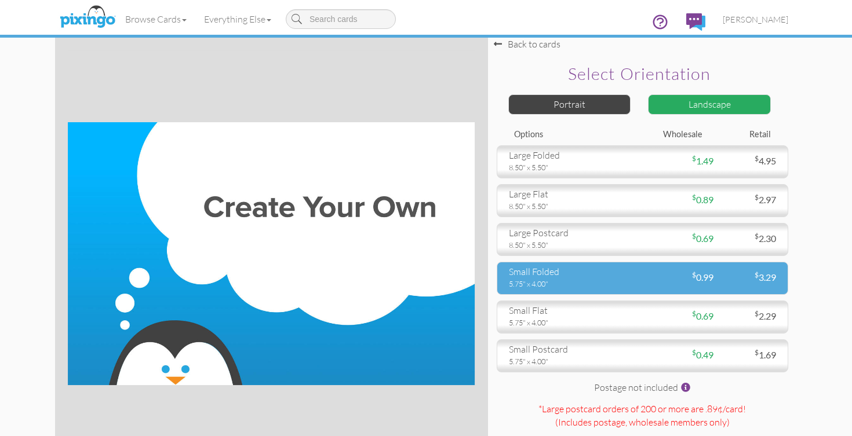
click at [564, 273] on div "small folded" at bounding box center [571, 271] width 125 height 13
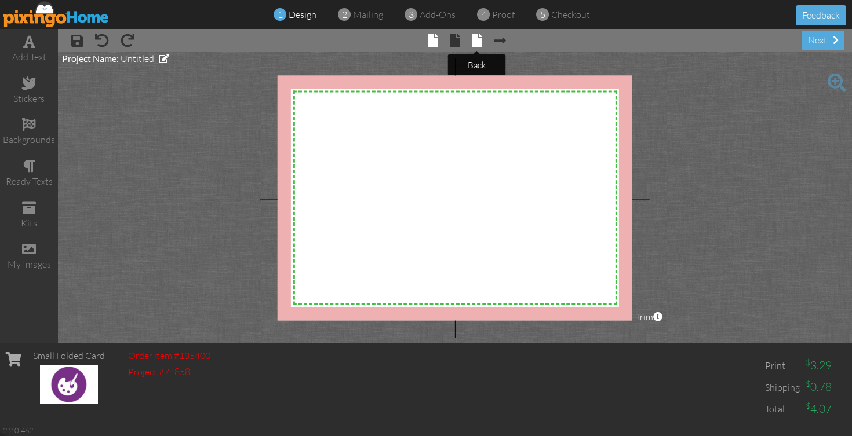
click at [475, 46] on span at bounding box center [477, 41] width 10 height 14
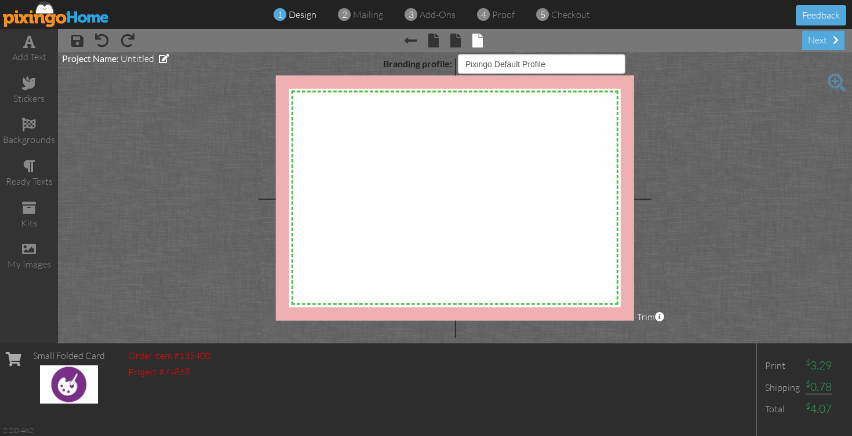
select select "object:6641"
click at [405, 83] on div "X X X X X X X X X X X X X X X X X X X X X X X X X X X X X X X X X X X X X X X X…" at bounding box center [455, 197] width 358 height 245
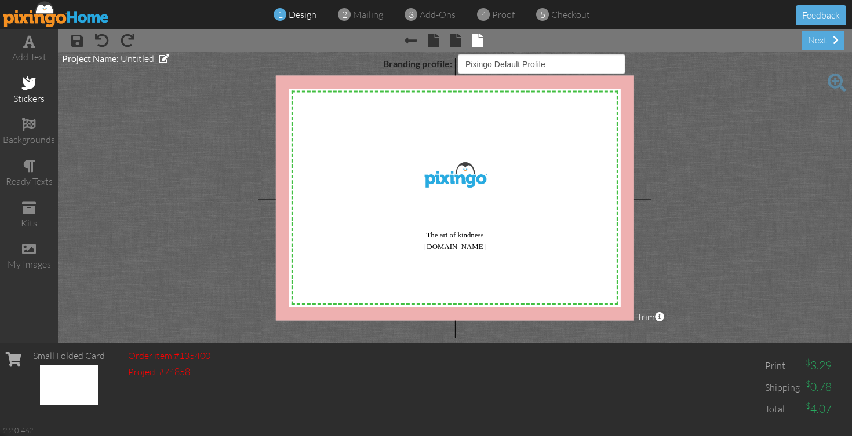
click at [39, 89] on div "stickers" at bounding box center [29, 91] width 58 height 41
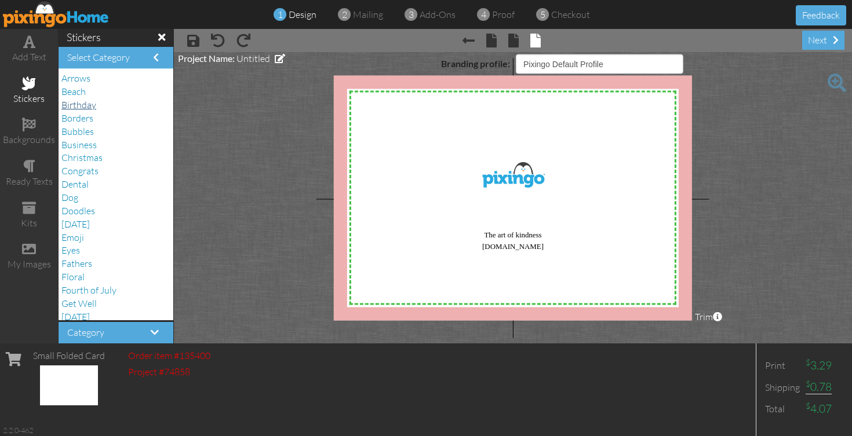
click at [82, 104] on span "Birthday" at bounding box center [78, 105] width 35 height 12
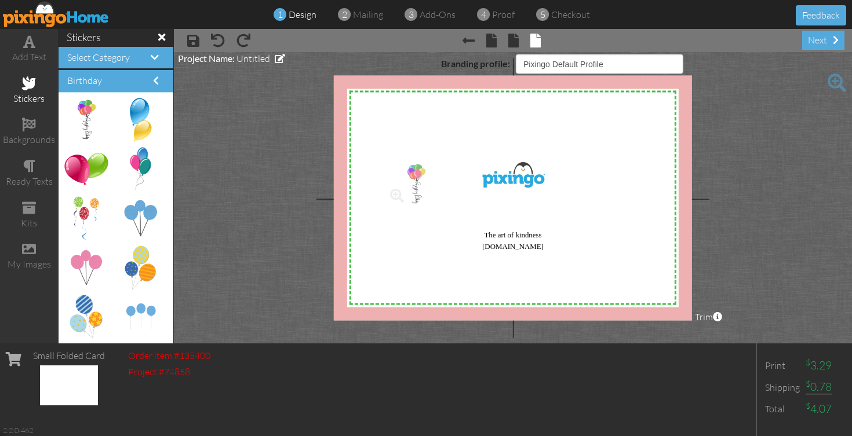
drag, startPoint x: 83, startPoint y: 107, endPoint x: 407, endPoint y: 174, distance: 331.0
click at [401, 187] on div "X X X X X X X X X X X X X X X X X X X X X X X X X X X X X X X X X X X X X X X X…" at bounding box center [513, 197] width 358 height 245
click at [241, 198] on project-studio-wrapper "X X X X X X X X X X X X X X X X X X X X X X X X X X X X X X X X X X X X X X X X…" at bounding box center [513, 198] width 678 height 292
click at [163, 39] on span at bounding box center [161, 37] width 7 height 10
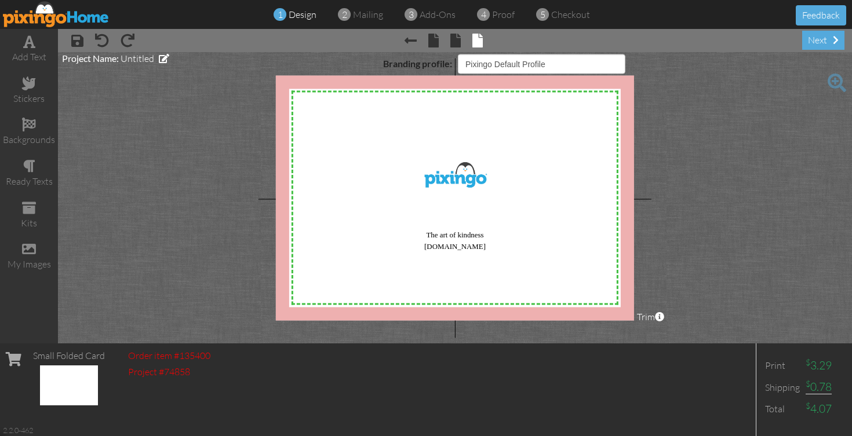
click at [54, 19] on img at bounding box center [56, 14] width 107 height 26
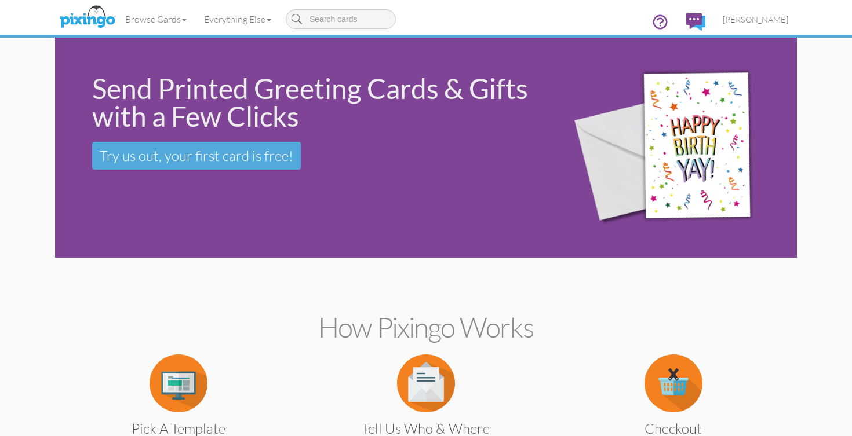
click at [705, 22] on img at bounding box center [695, 21] width 19 height 17
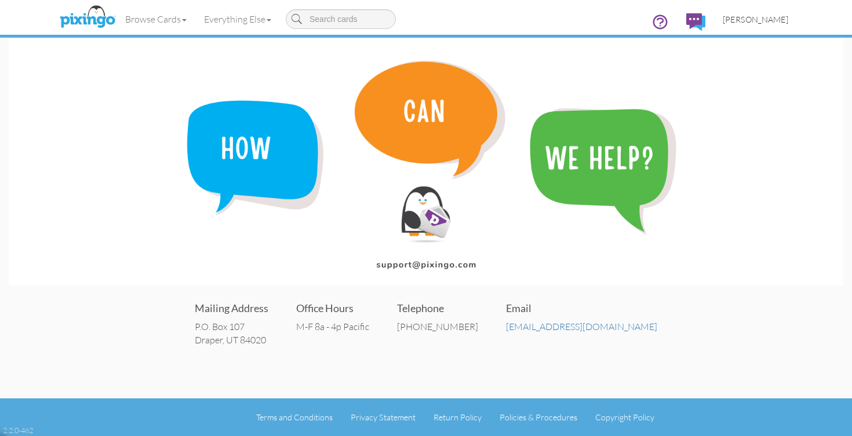
click at [760, 27] on link "[PERSON_NAME]" at bounding box center [755, 20] width 83 height 30
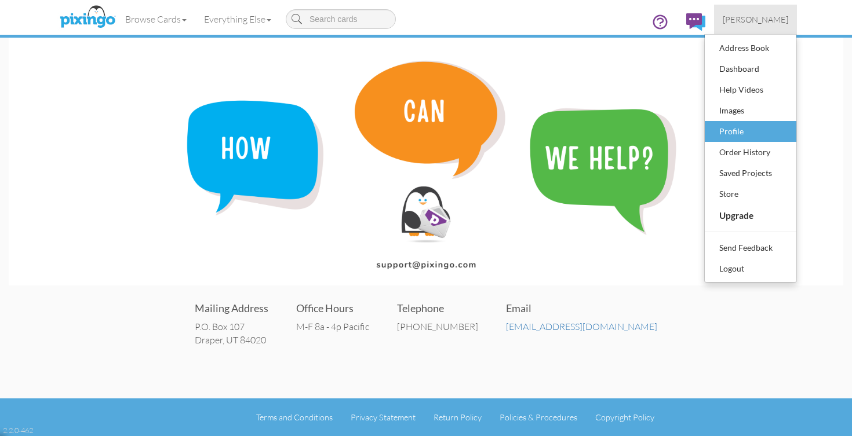
click at [741, 125] on div "Profile" at bounding box center [750, 131] width 68 height 17
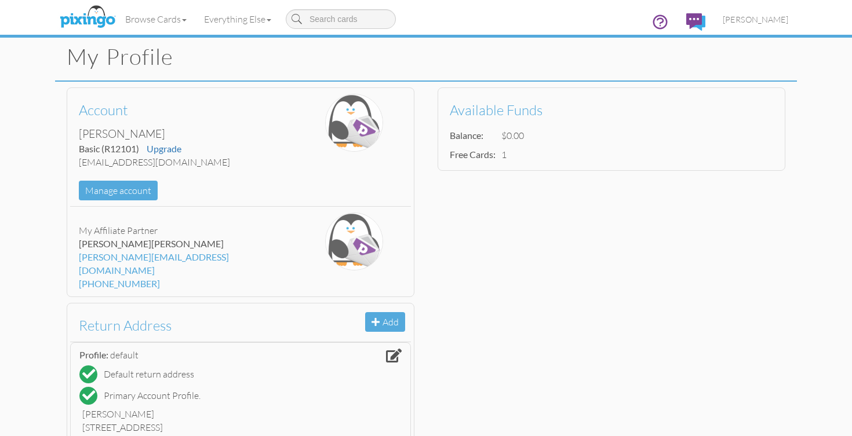
scroll to position [25, 0]
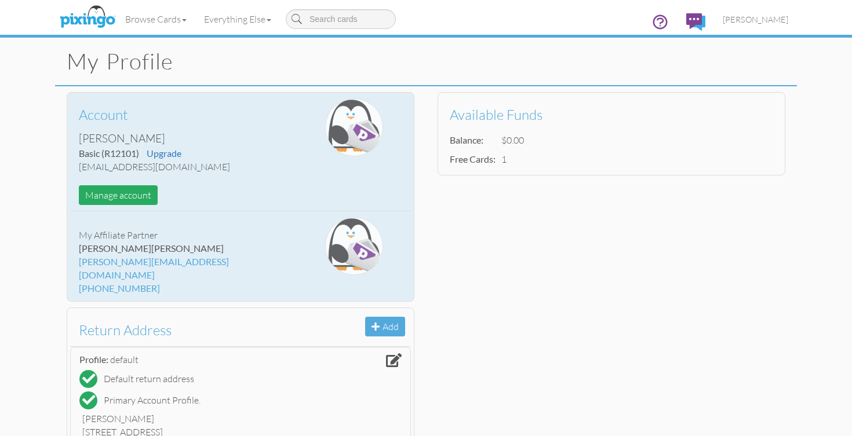
click at [133, 195] on button "Manage account" at bounding box center [118, 195] width 79 height 20
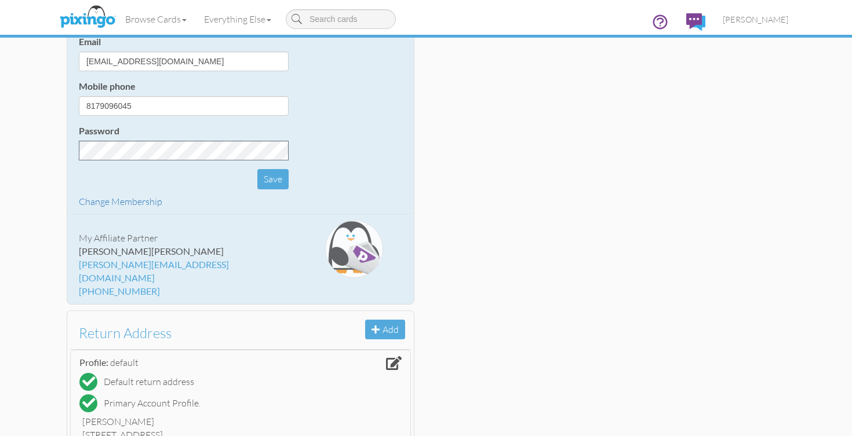
scroll to position [192, 0]
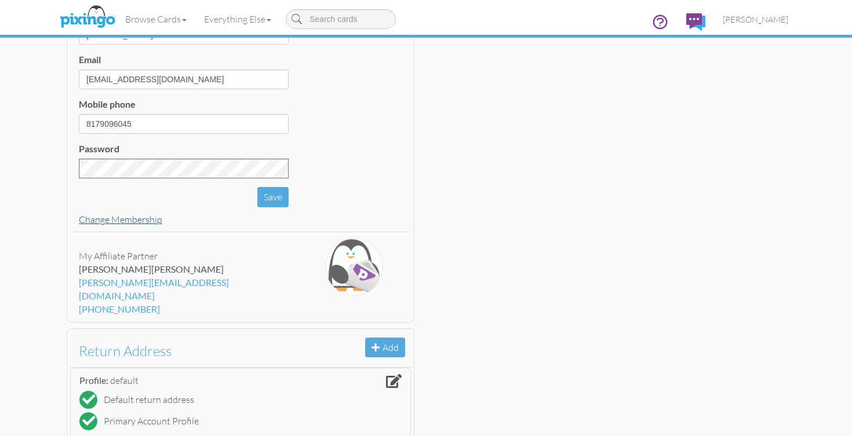
click at [115, 215] on link "Change Membership" at bounding box center [120, 220] width 83 height 12
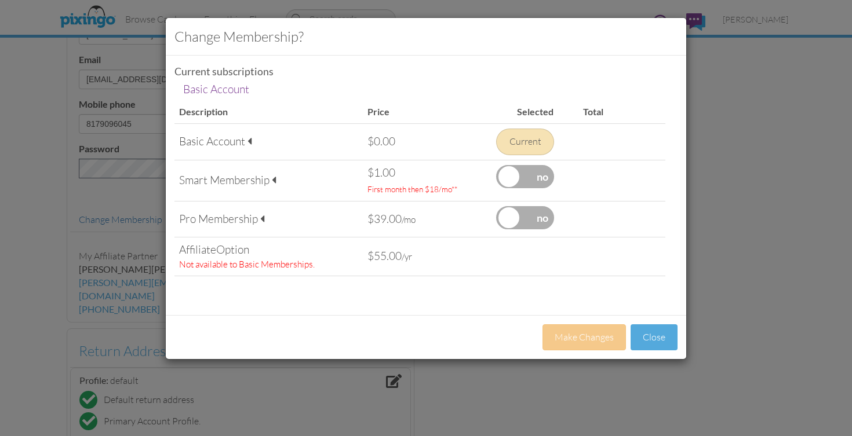
click at [257, 141] on div "Basic Account" at bounding box center [268, 142] width 179 height 16
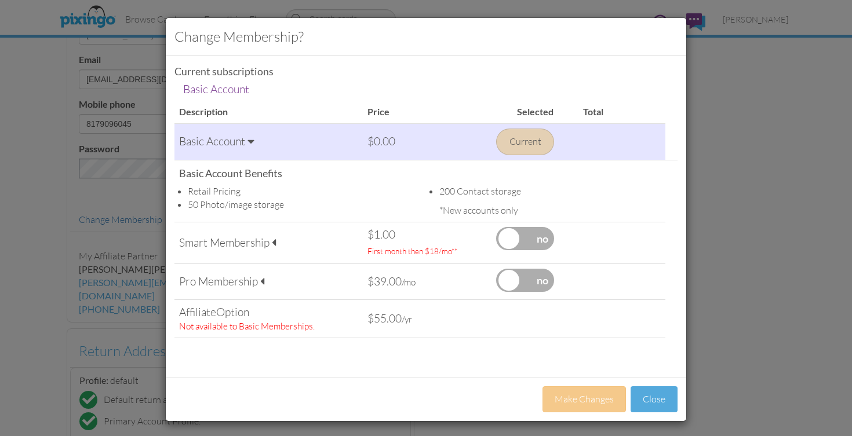
click at [256, 141] on div "Basic Account" at bounding box center [268, 142] width 179 height 16
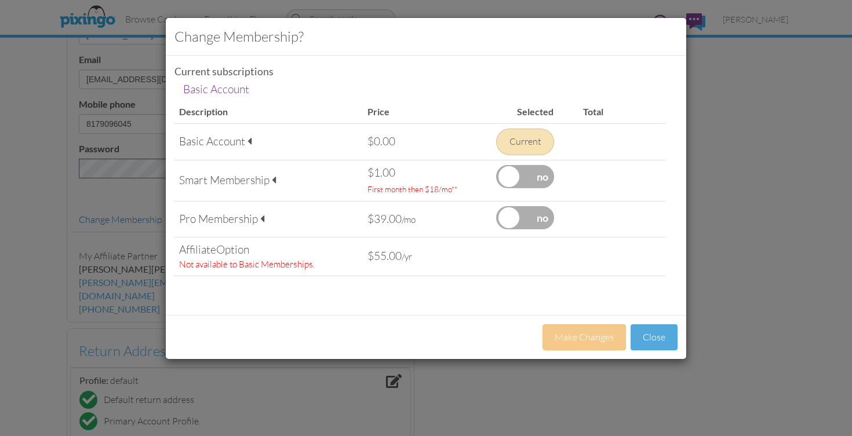
click at [259, 177] on div "Smart Membership" at bounding box center [268, 181] width 179 height 16
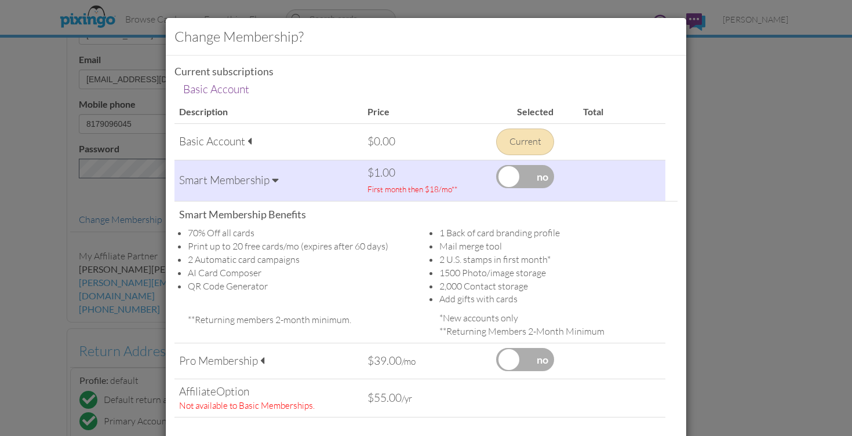
click at [259, 177] on div "Smart Membership" at bounding box center [268, 181] width 179 height 16
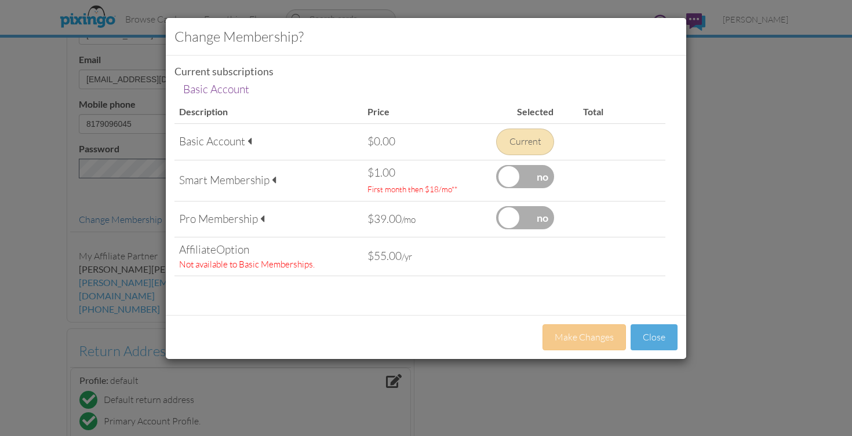
click at [245, 136] on div "Basic Account" at bounding box center [268, 142] width 179 height 16
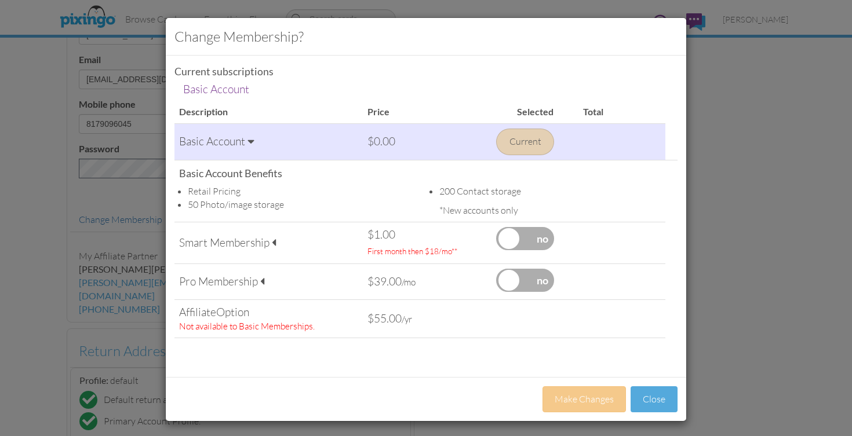
click at [245, 136] on div "Basic Account" at bounding box center [268, 142] width 179 height 16
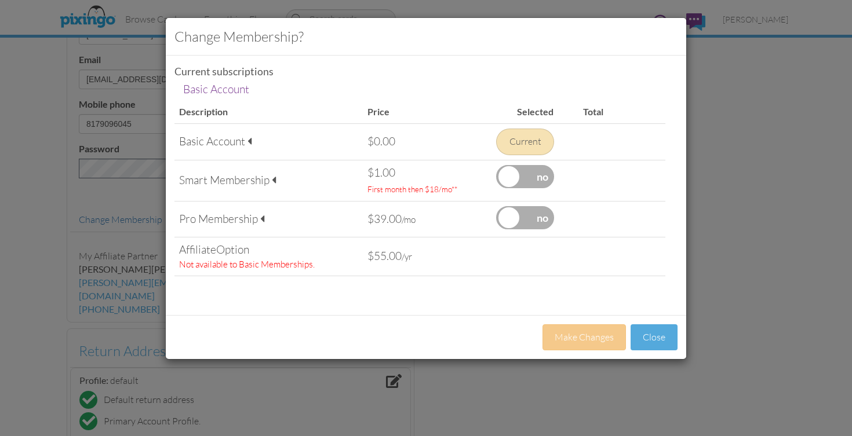
click at [265, 179] on div "Smart Membership" at bounding box center [268, 181] width 179 height 16
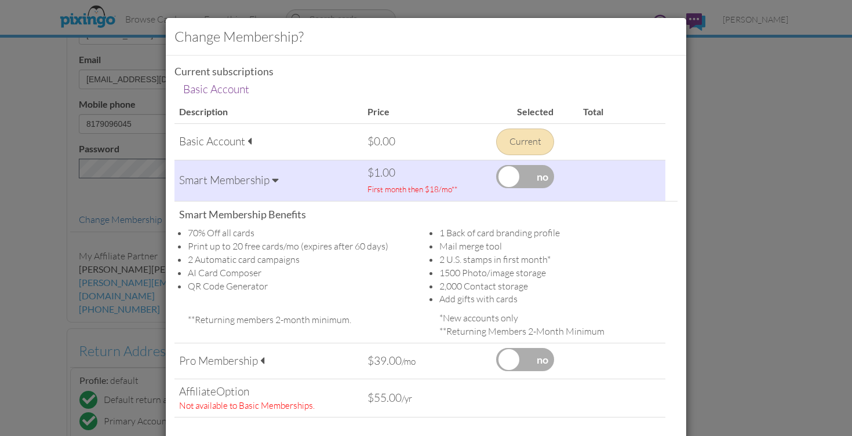
click at [265, 179] on div "Smart Membership" at bounding box center [268, 181] width 179 height 16
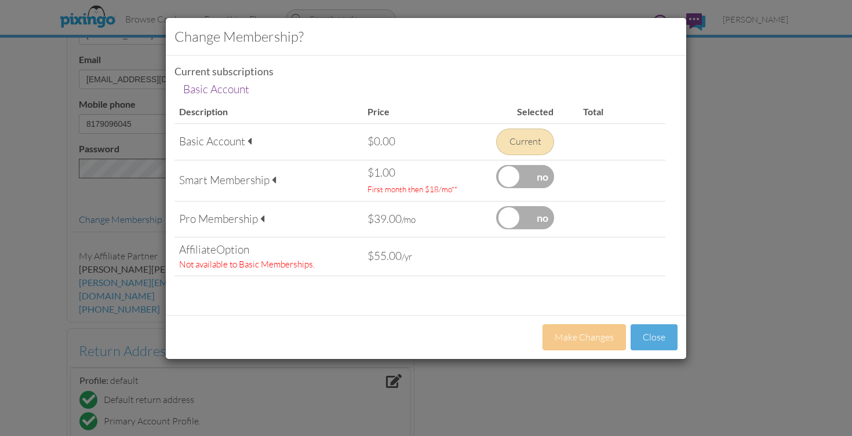
click at [269, 222] on div "Pro Membership" at bounding box center [268, 220] width 179 height 16
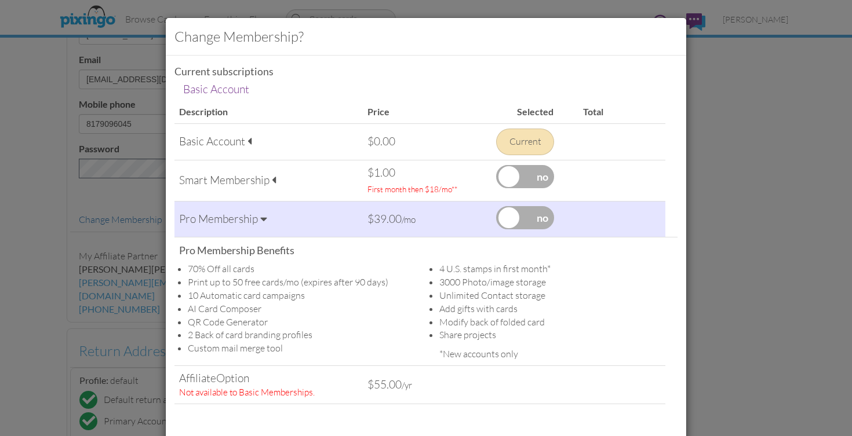
click at [268, 222] on div "Pro Membership" at bounding box center [268, 220] width 179 height 16
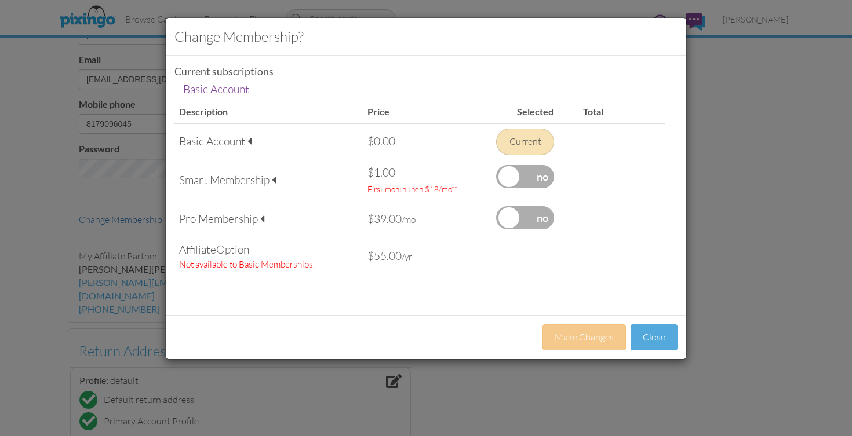
click at [262, 183] on div "Smart Membership" at bounding box center [268, 181] width 179 height 16
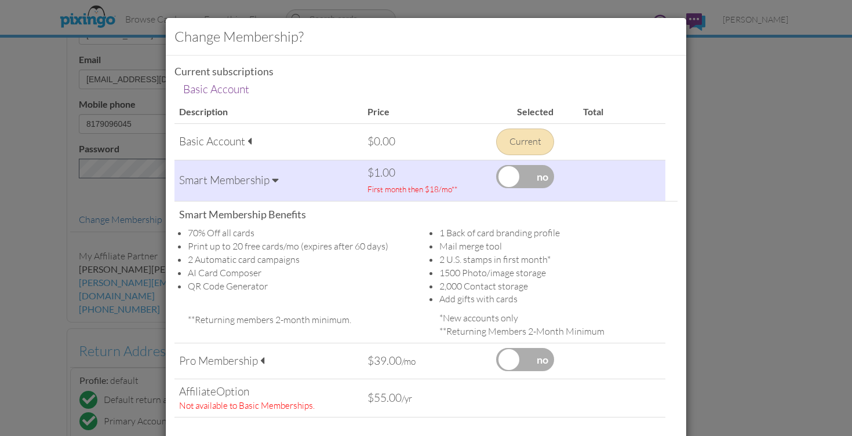
click at [706, 261] on div "Change Membership? Current subscriptions Basic Account Basic Account Descriptio…" at bounding box center [426, 218] width 852 height 436
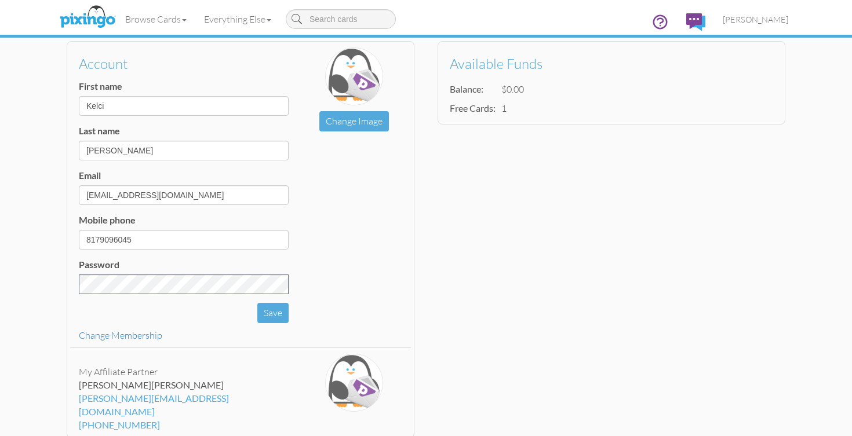
scroll to position [84, 0]
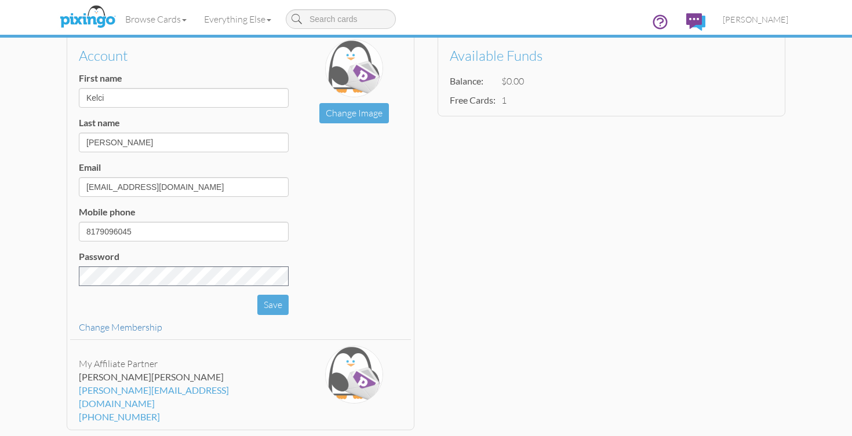
click at [443, 237] on div "Account First name [PERSON_NAME] Last name [PERSON_NAME] Email [EMAIL_ADDRESS][…" at bounding box center [426, 318] width 742 height 583
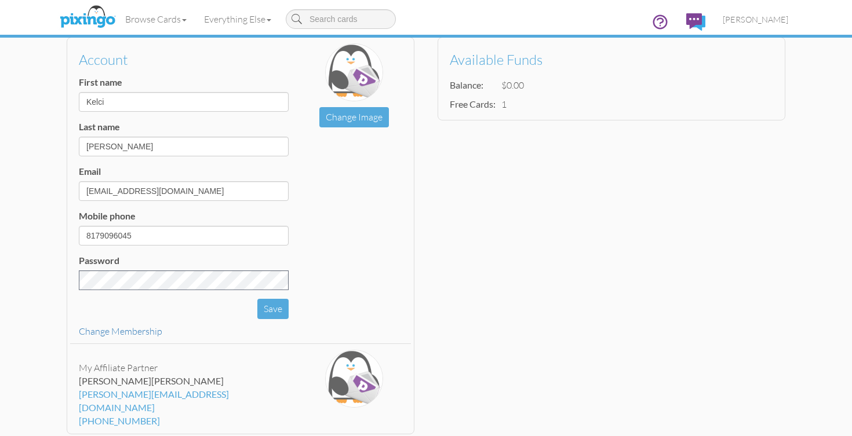
scroll to position [79, 0]
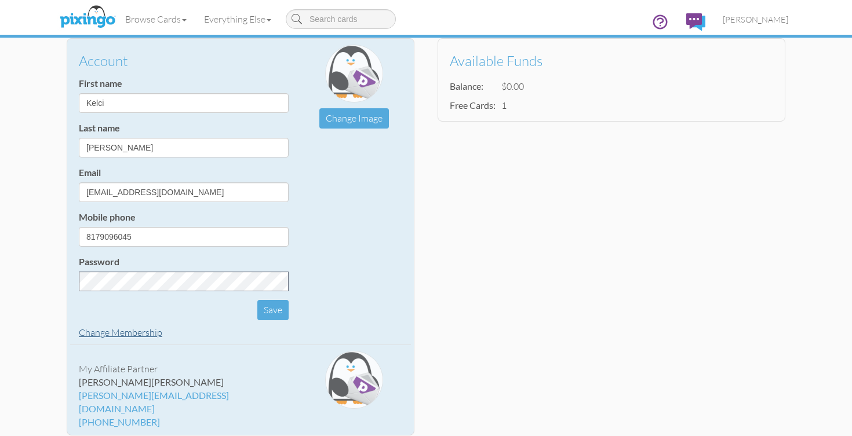
click at [130, 332] on link "Change Membership" at bounding box center [120, 333] width 83 height 12
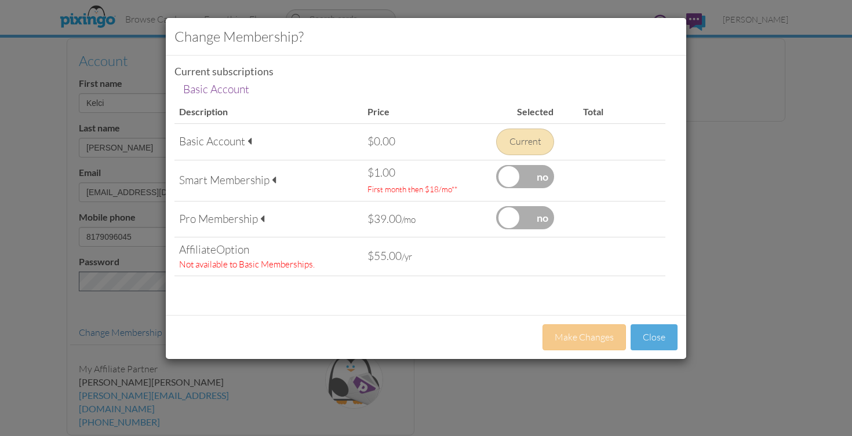
click at [530, 180] on label at bounding box center [525, 176] width 58 height 23
click at [0, 0] on input "checkbox" at bounding box center [0, 0] width 0 height 0
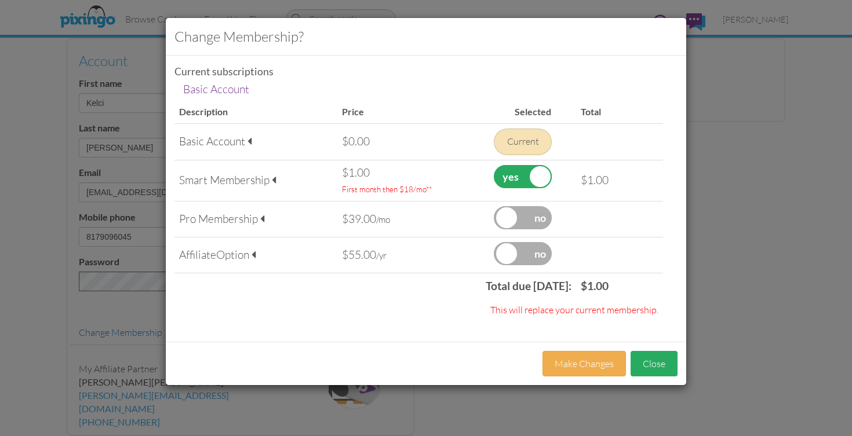
click at [649, 362] on button "Close" at bounding box center [654, 364] width 47 height 26
